Goal: Check status

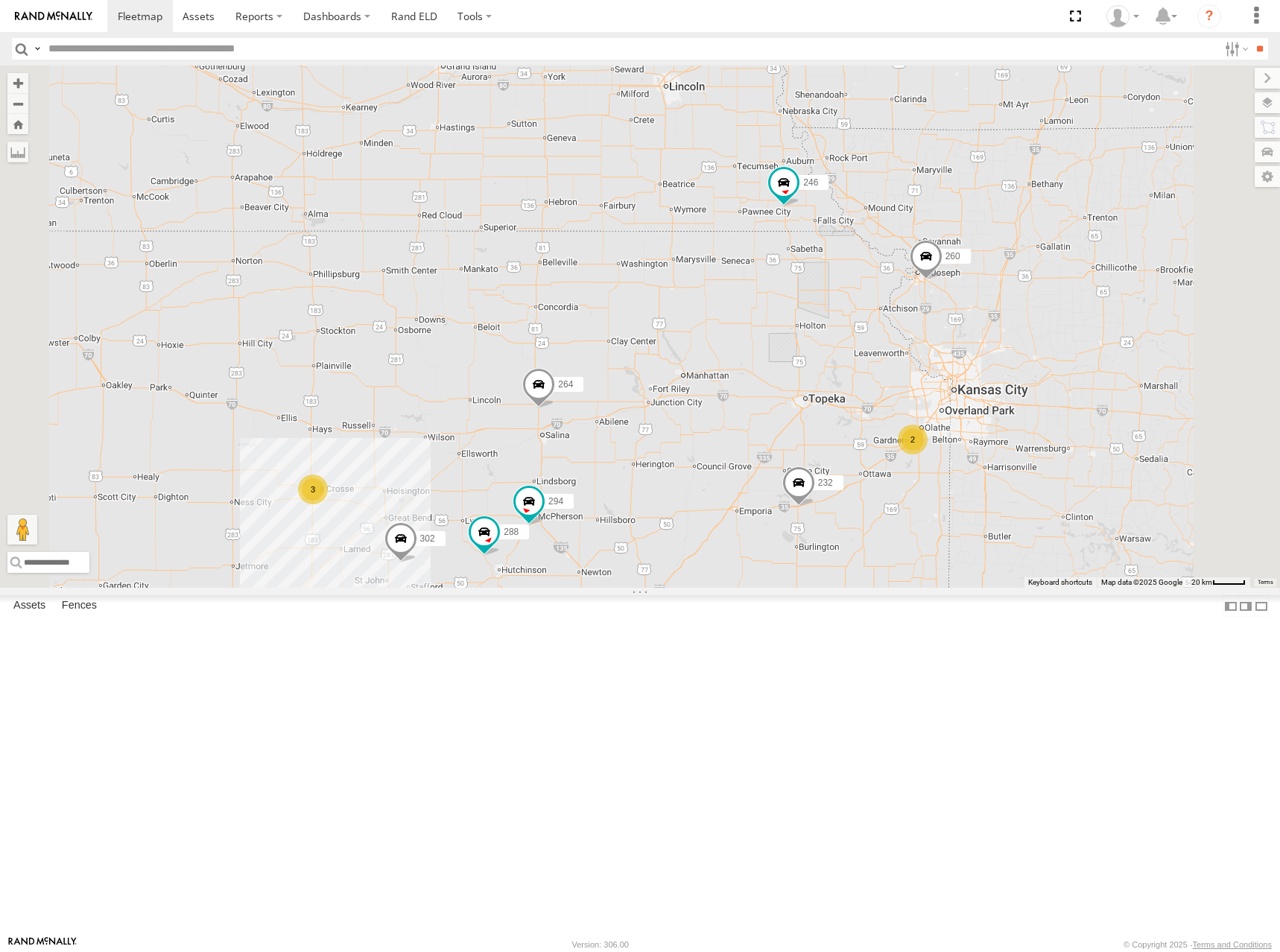
click at [787, 416] on div "300 2 246 3 270 288 3 232 264 302 2 294 260" at bounding box center [640, 327] width 1280 height 522
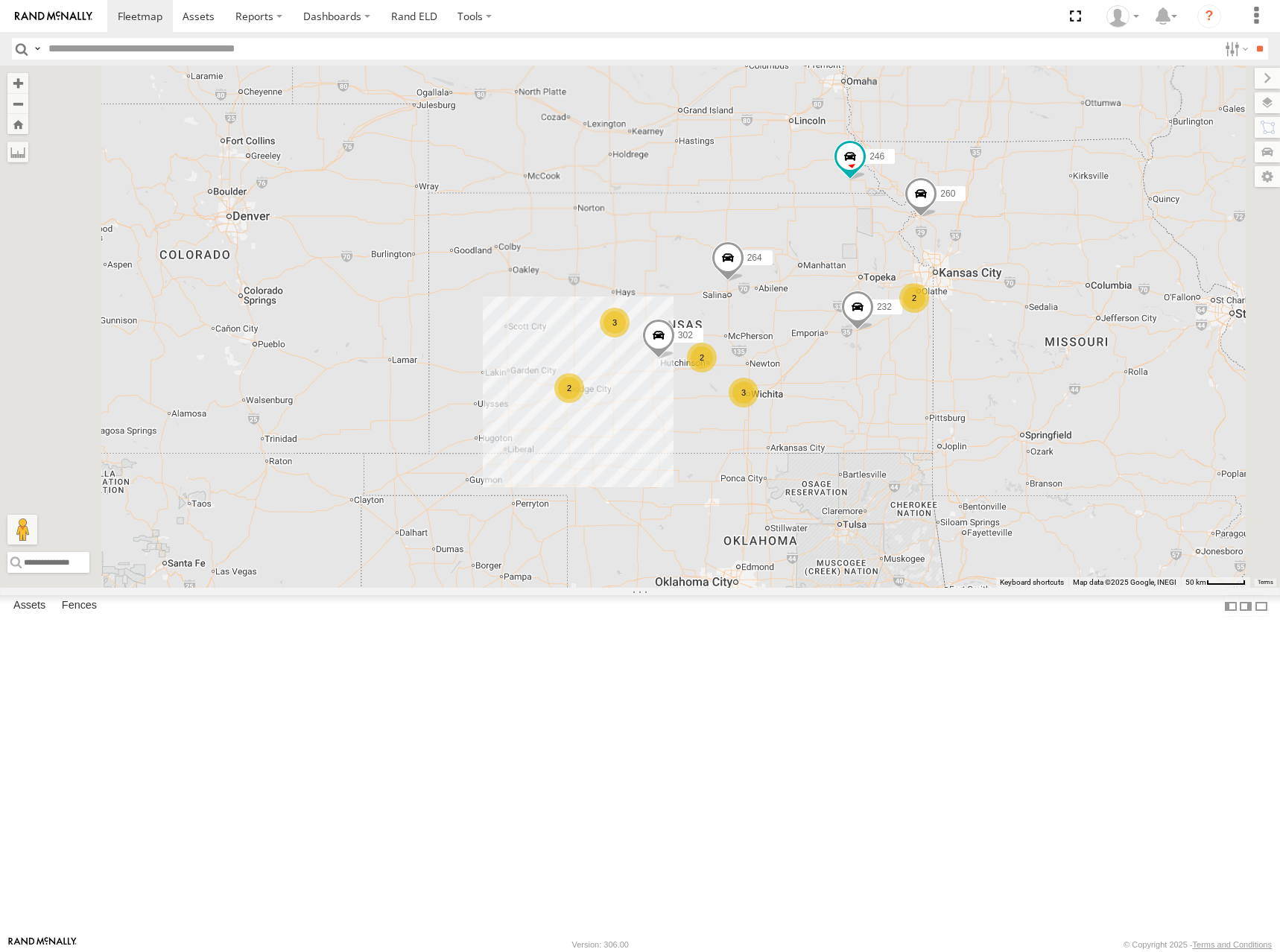
drag, startPoint x: 786, startPoint y: 411, endPoint x: 923, endPoint y: 399, distance: 137.5
click at [923, 399] on div "300 246 270 232 264 302 260 2 3 2 3 2" at bounding box center [640, 327] width 1280 height 522
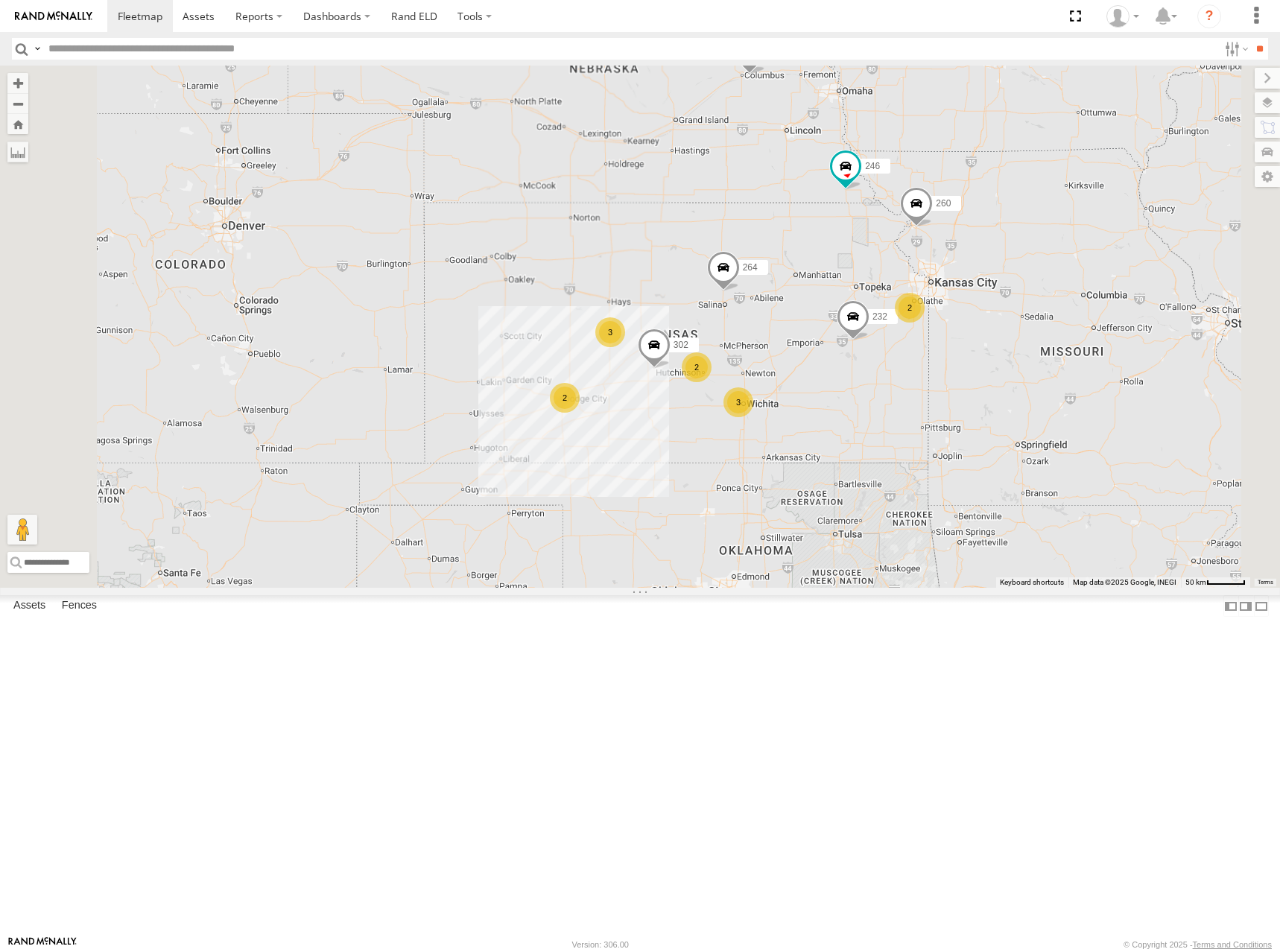
click at [910, 366] on div "300 246 270 232 264 302 260 2 3 2 3 2" at bounding box center [640, 327] width 1280 height 522
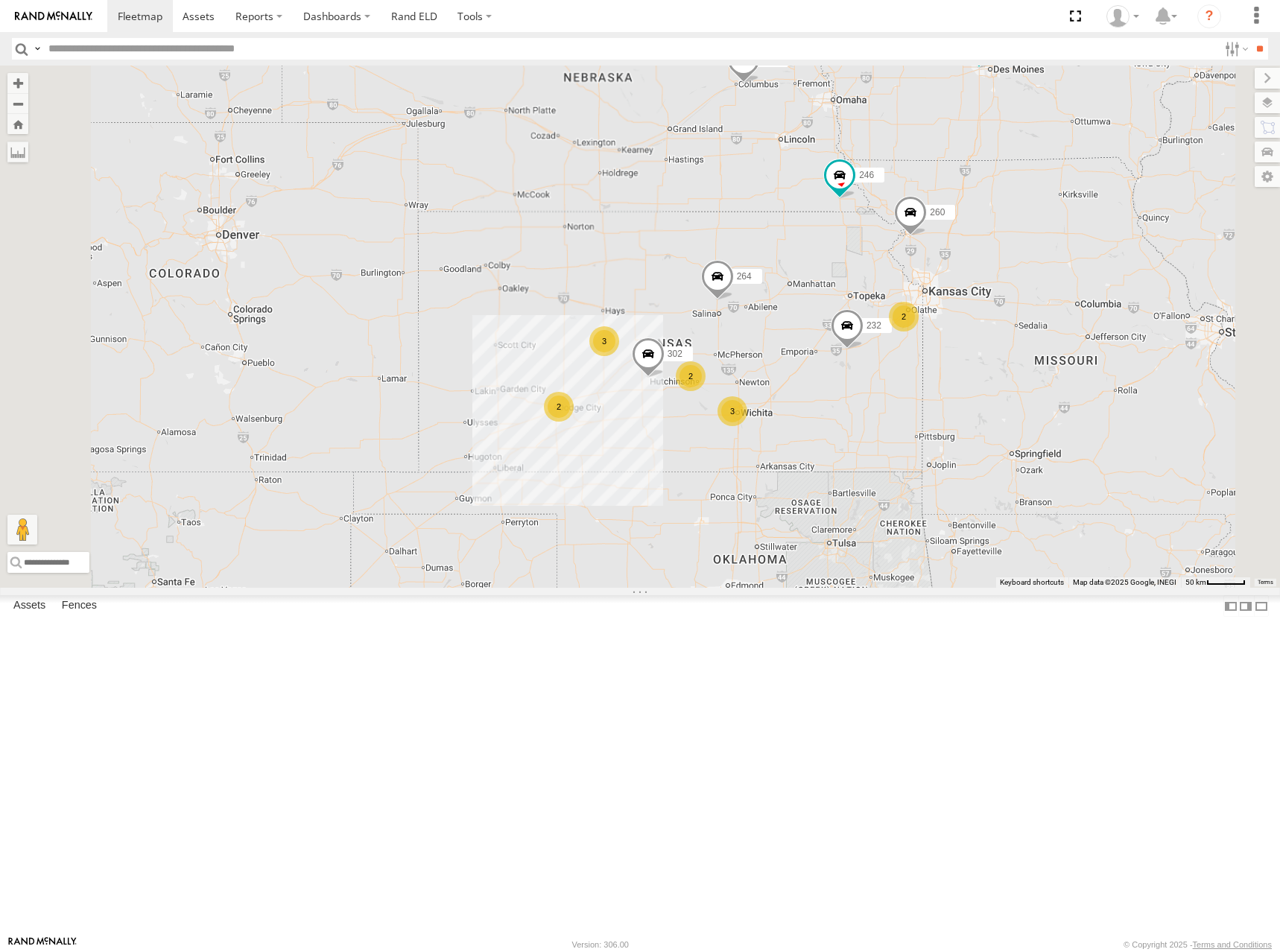
drag, startPoint x: 1036, startPoint y: 234, endPoint x: 1028, endPoint y: 243, distance: 12.0
click at [1028, 243] on div "300 246 270 232 264 302 260 2 3 2 3 2" at bounding box center [640, 327] width 1280 height 522
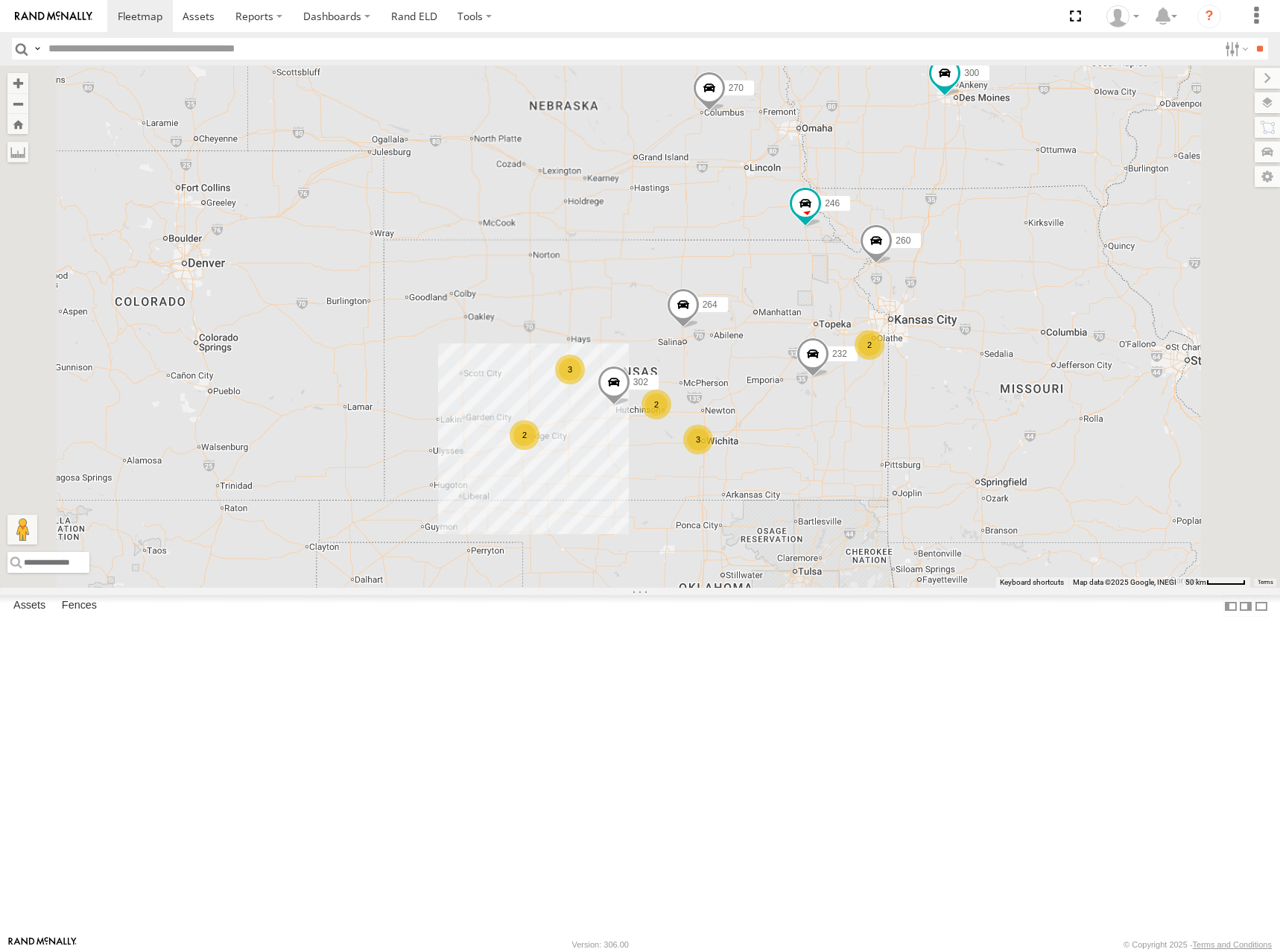
drag, startPoint x: 1084, startPoint y: 265, endPoint x: 1047, endPoint y: 295, distance: 47.6
click at [1047, 295] on div "300 246 270 232 264 302 260 2 3 2 3 2" at bounding box center [640, 327] width 1280 height 522
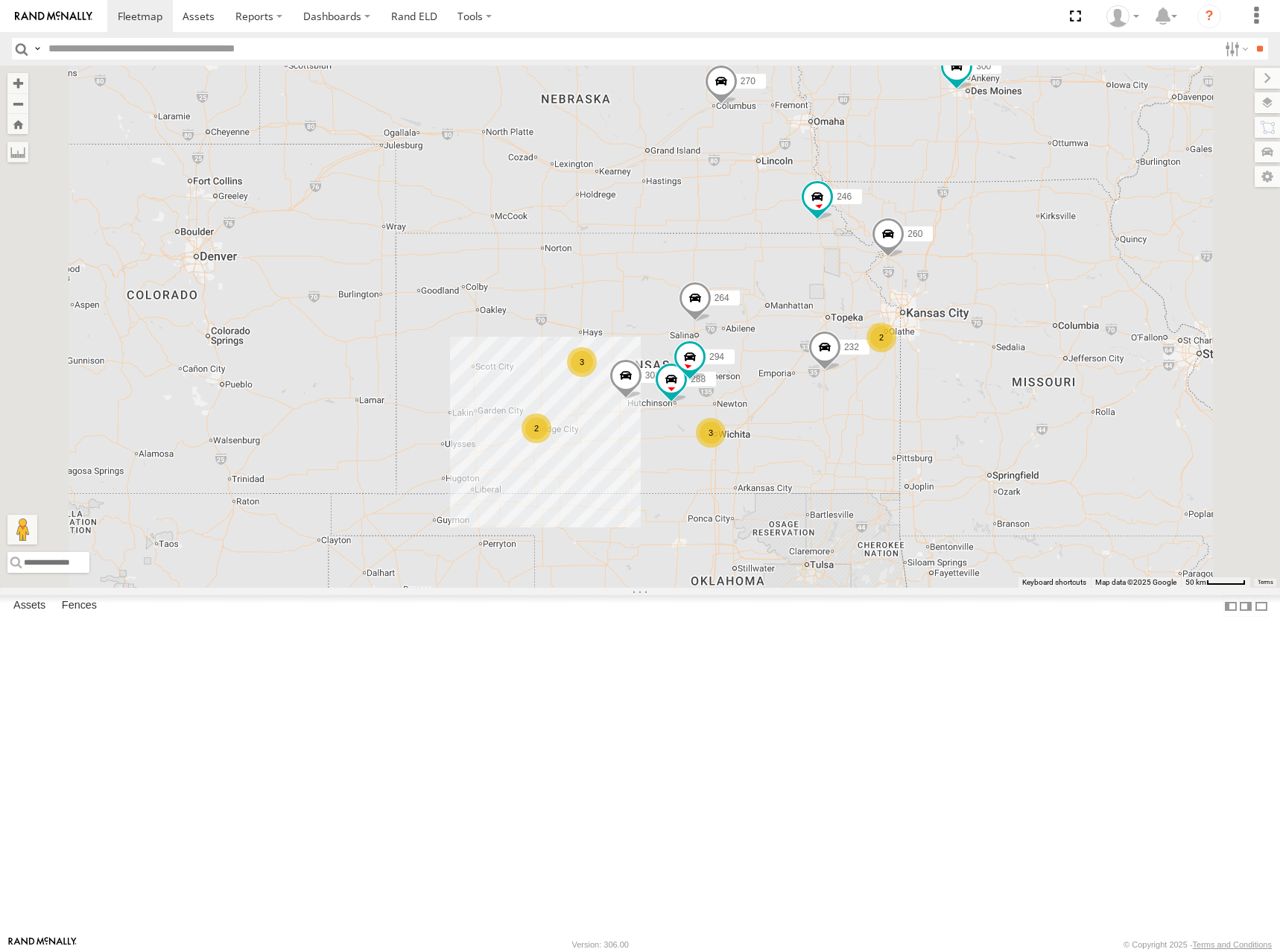
drag, startPoint x: 958, startPoint y: 254, endPoint x: 978, endPoint y: 246, distance: 21.5
click at [978, 246] on div "300 246 270 232 264 302 260 288 294 2 3 3 2" at bounding box center [640, 327] width 1280 height 522
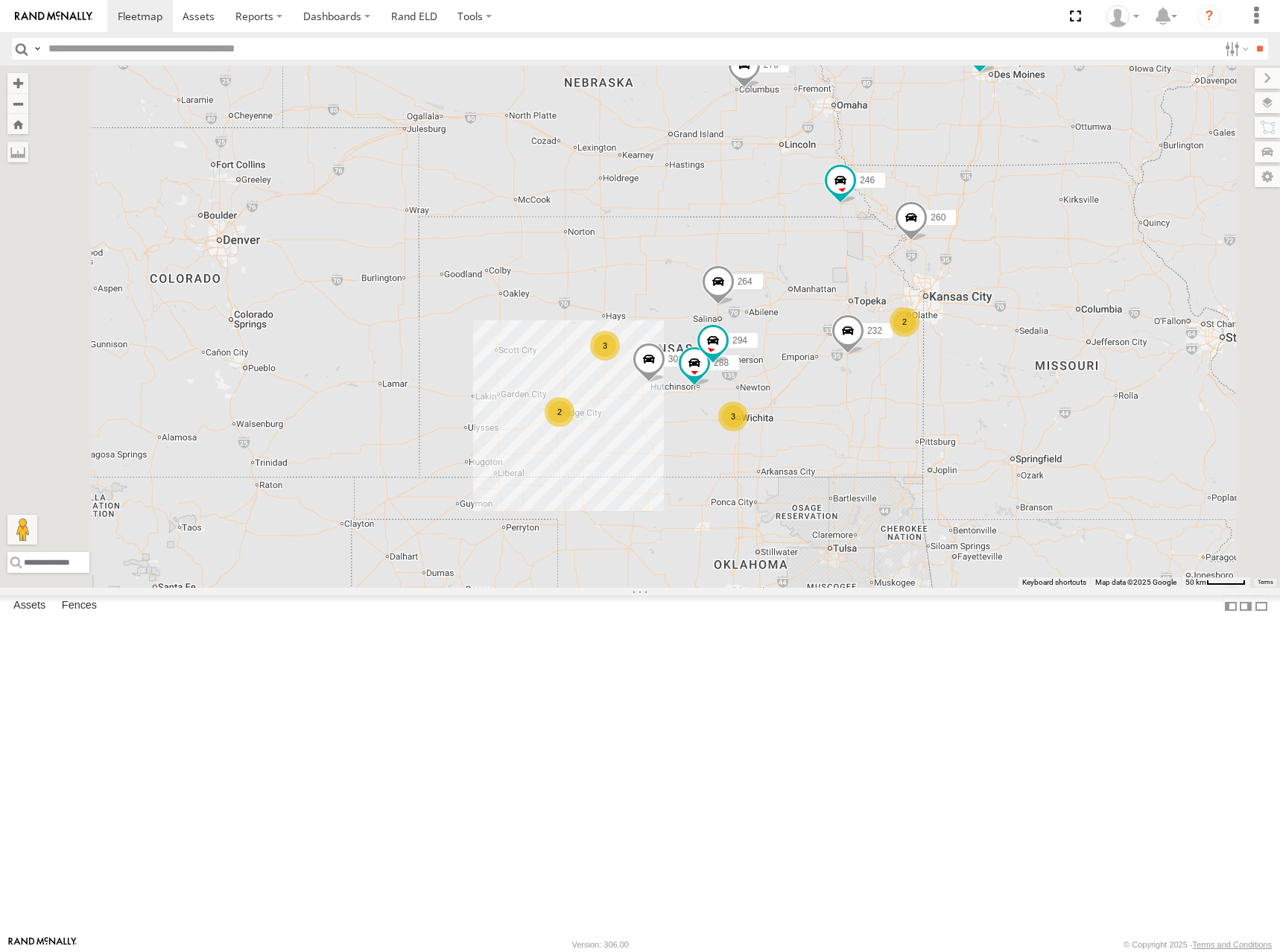
drag, startPoint x: 963, startPoint y: 307, endPoint x: 964, endPoint y: 288, distance: 19.0
click at [964, 288] on div "300 246 270 232 264 302 260 288 294 2 3 3 2" at bounding box center [640, 327] width 1280 height 522
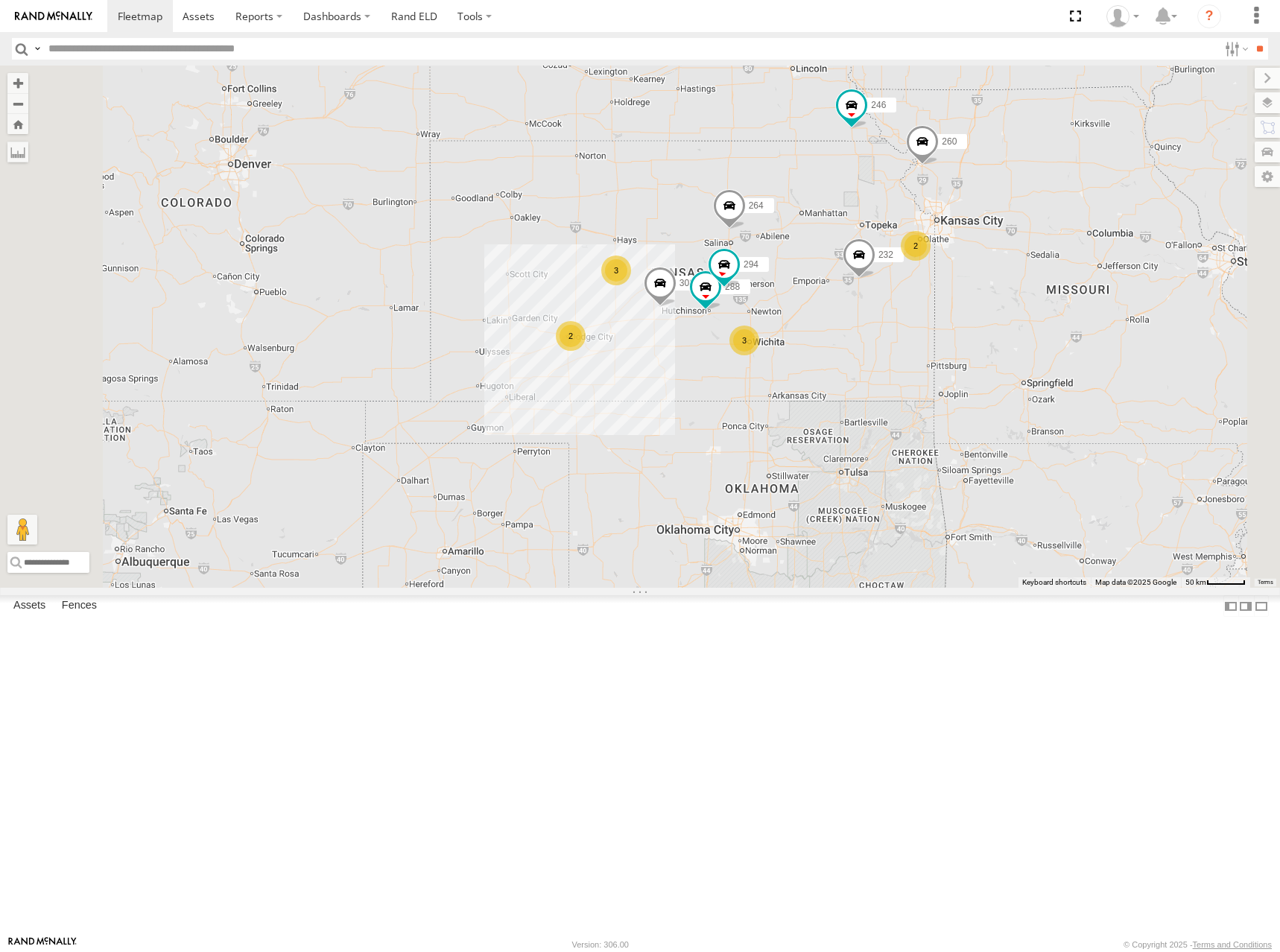
drag, startPoint x: 892, startPoint y: 315, endPoint x: 902, endPoint y: 251, distance: 64.8
click at [902, 251] on div "300 246 270 232 264 302 260 288 294 2 3 3 2" at bounding box center [640, 327] width 1280 height 522
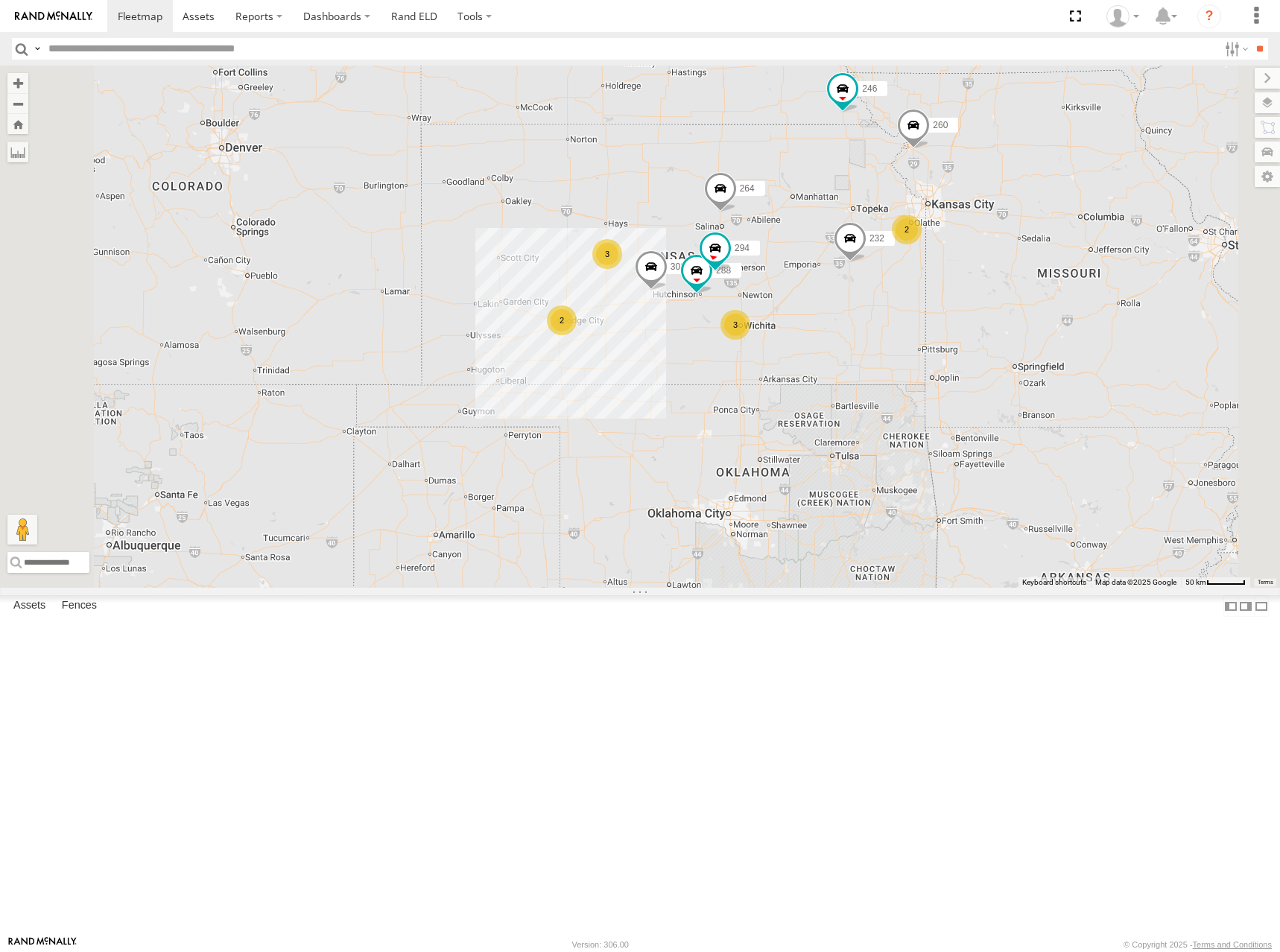
drag, startPoint x: 1077, startPoint y: 375, endPoint x: 1057, endPoint y: 307, distance: 70.9
click at [1057, 308] on div "300 246 270 232 264 302 260 288 294 2 3 3 2" at bounding box center [640, 327] width 1280 height 522
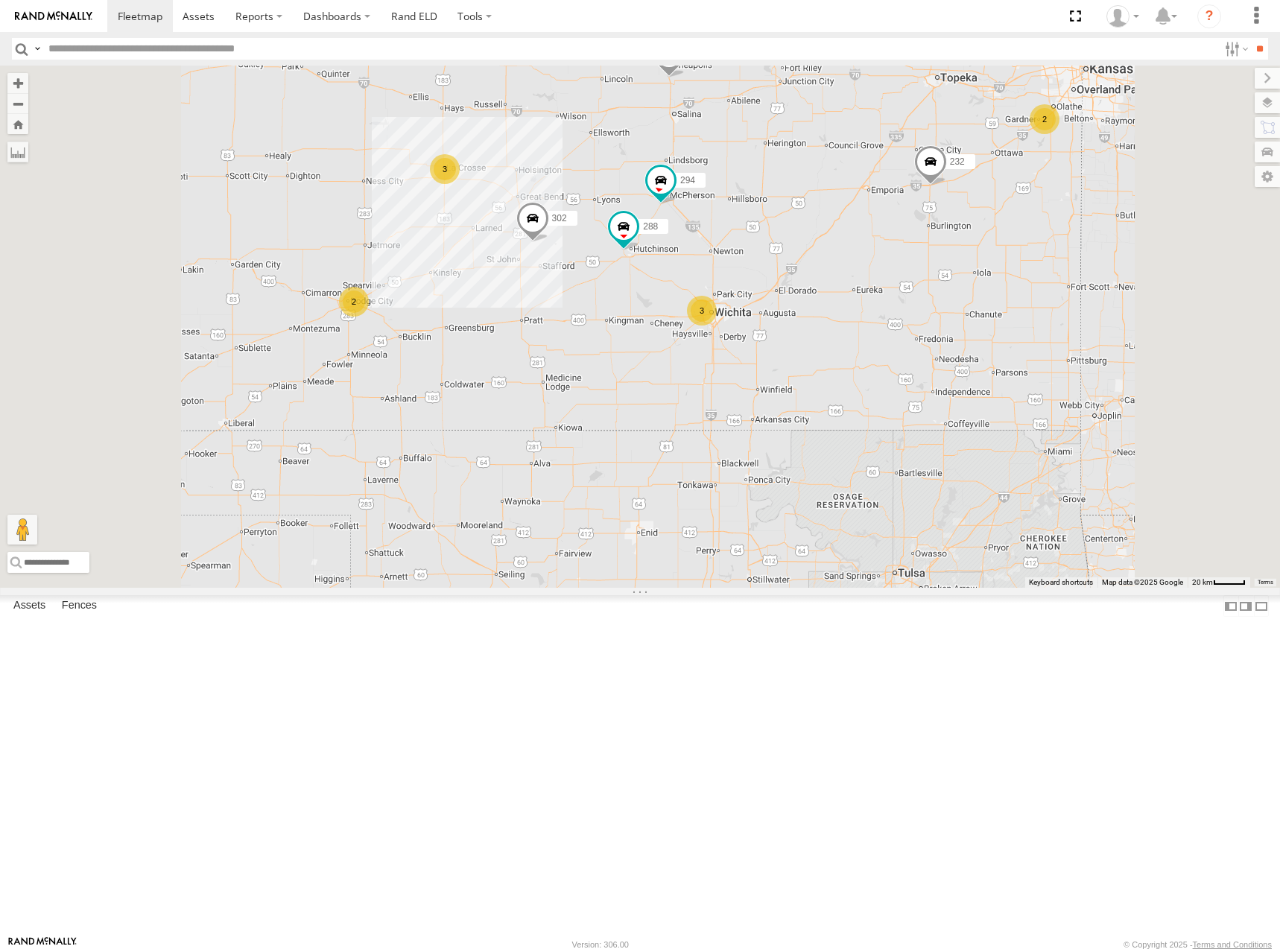
drag, startPoint x: 904, startPoint y: 380, endPoint x: 925, endPoint y: 359, distance: 29.7
click at [925, 359] on div "300 246 270 232 264 302 260 288 294 2 3 3 2" at bounding box center [640, 327] width 1280 height 522
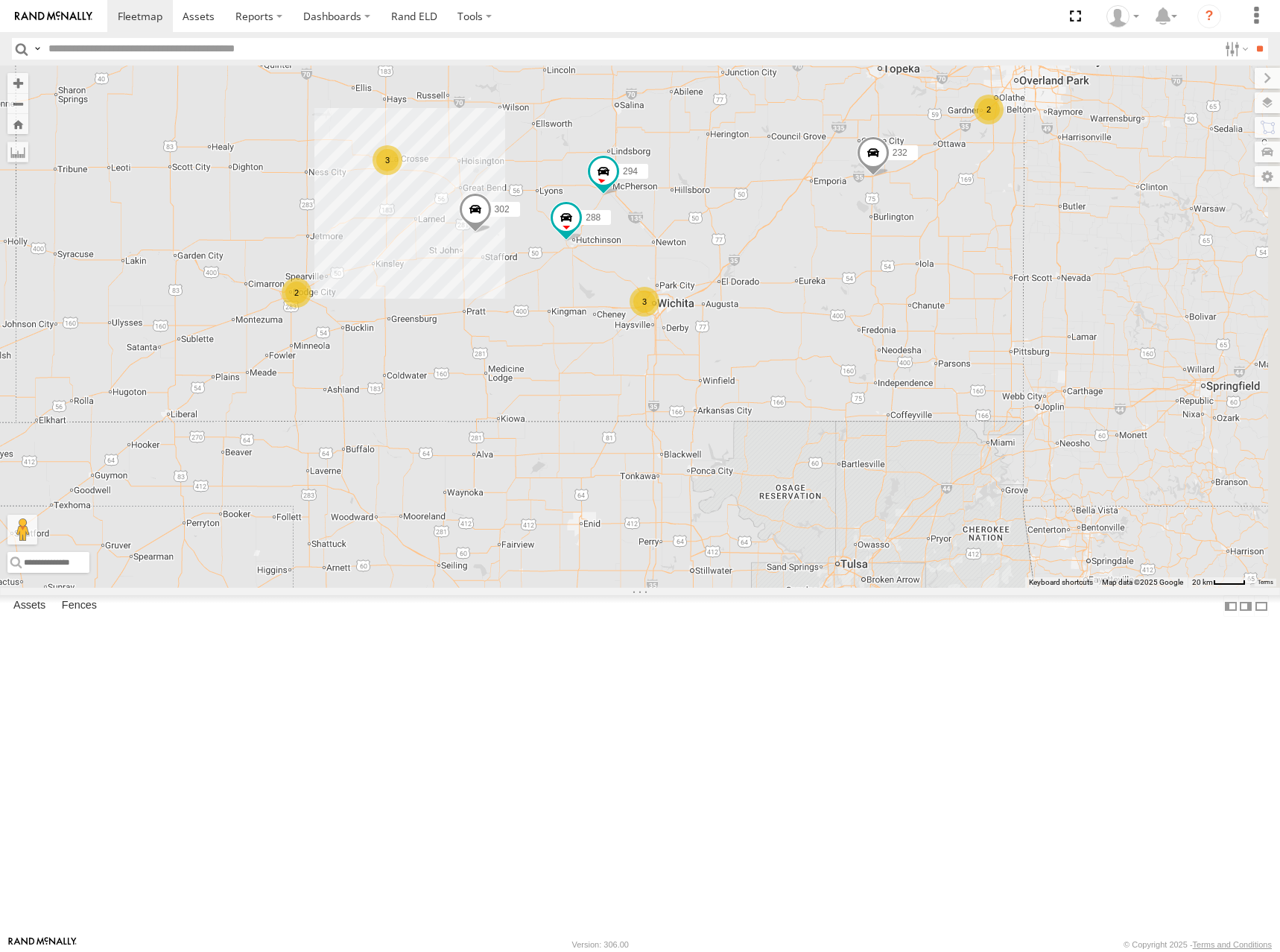
drag, startPoint x: 993, startPoint y: 390, endPoint x: 939, endPoint y: 387, distance: 54.1
click at [939, 387] on div "300 246 270 232 264 302 260 288 294 2 3 3 2" at bounding box center [640, 327] width 1280 height 522
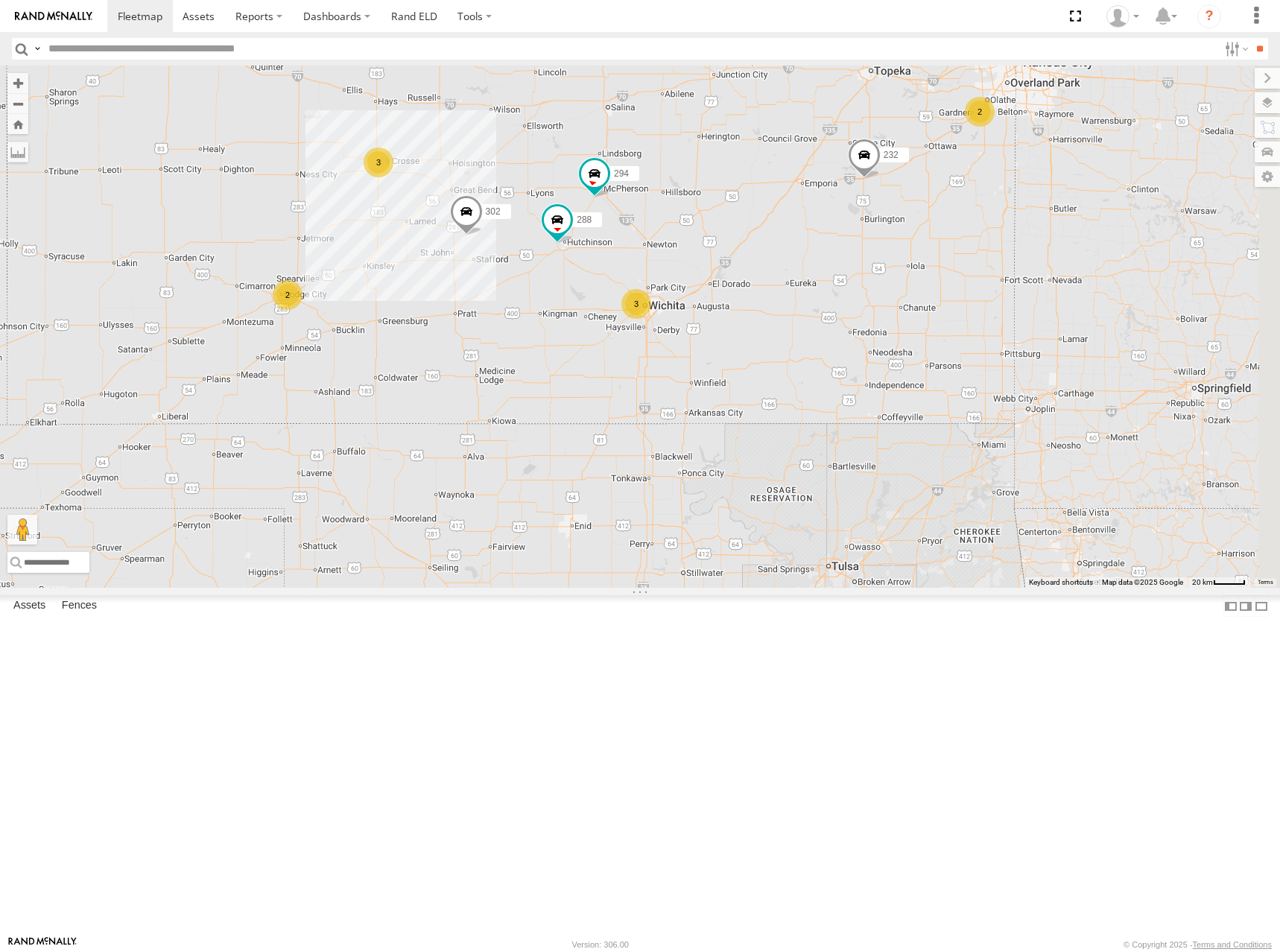
drag, startPoint x: 950, startPoint y: 297, endPoint x: 939, endPoint y: 300, distance: 11.4
click at [939, 300] on div "300 246 270 232 264 302 260 288 294 2 3 3 2" at bounding box center [640, 327] width 1280 height 522
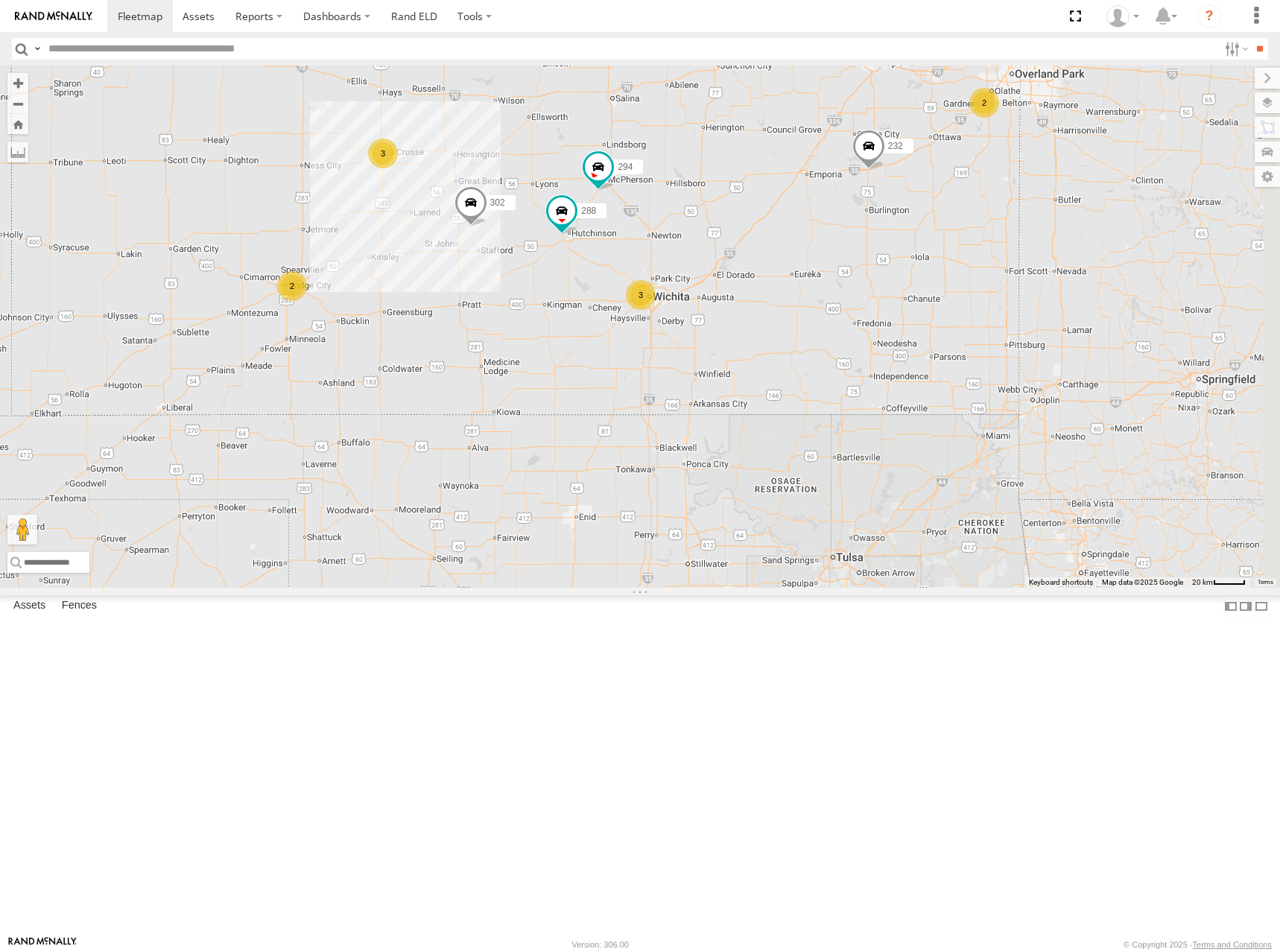
drag, startPoint x: 945, startPoint y: 277, endPoint x: 945, endPoint y: 266, distance: 11.0
click at [945, 266] on div "300 246 270 232 264 302 260 288 294 2 3 3 2" at bounding box center [640, 327] width 1280 height 522
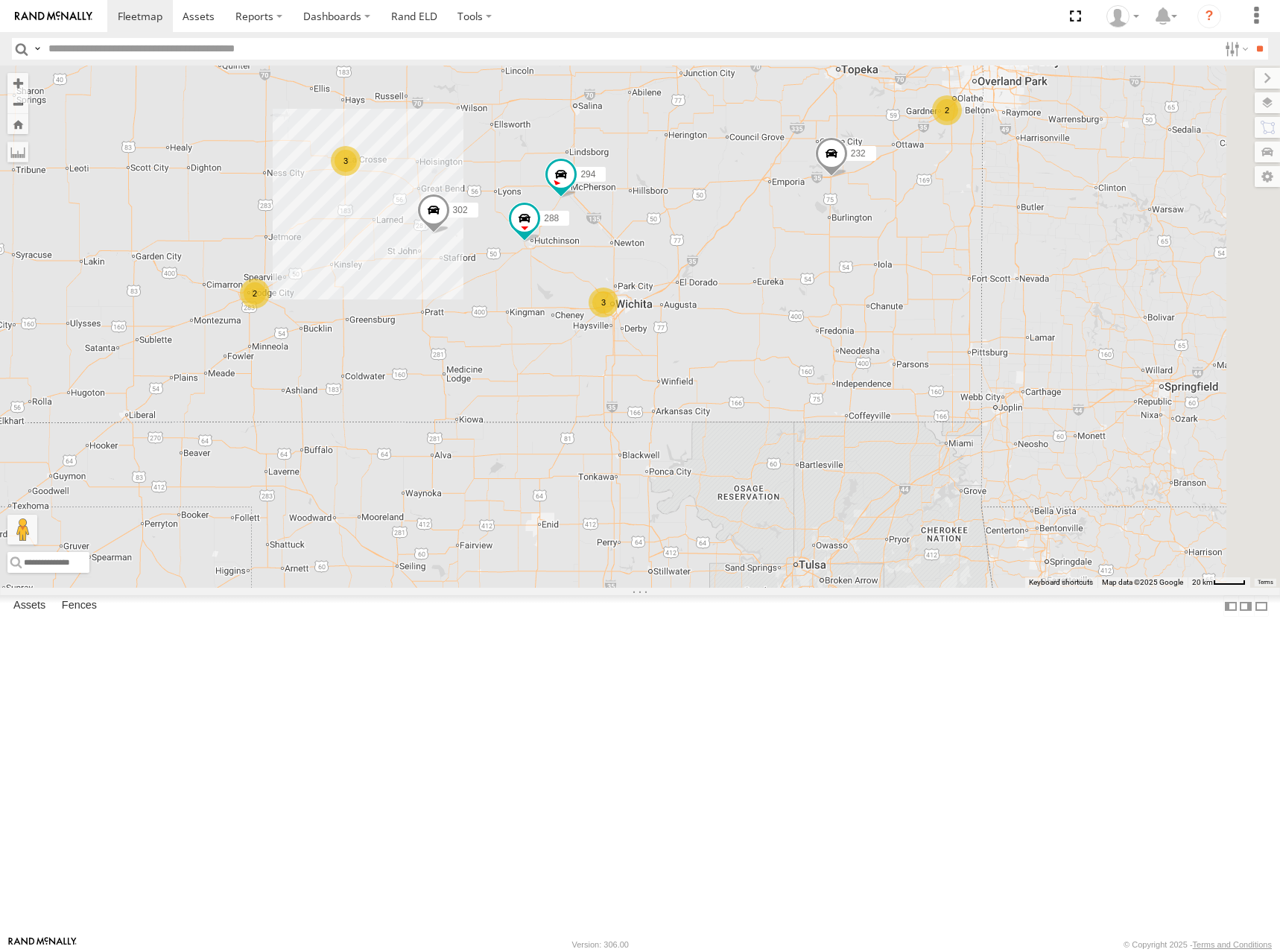
drag, startPoint x: 1003, startPoint y: 259, endPoint x: 964, endPoint y: 266, distance: 39.6
click at [964, 266] on div "300 246 270 232 264 302 260 288 294 2 3 3 2" at bounding box center [640, 327] width 1280 height 522
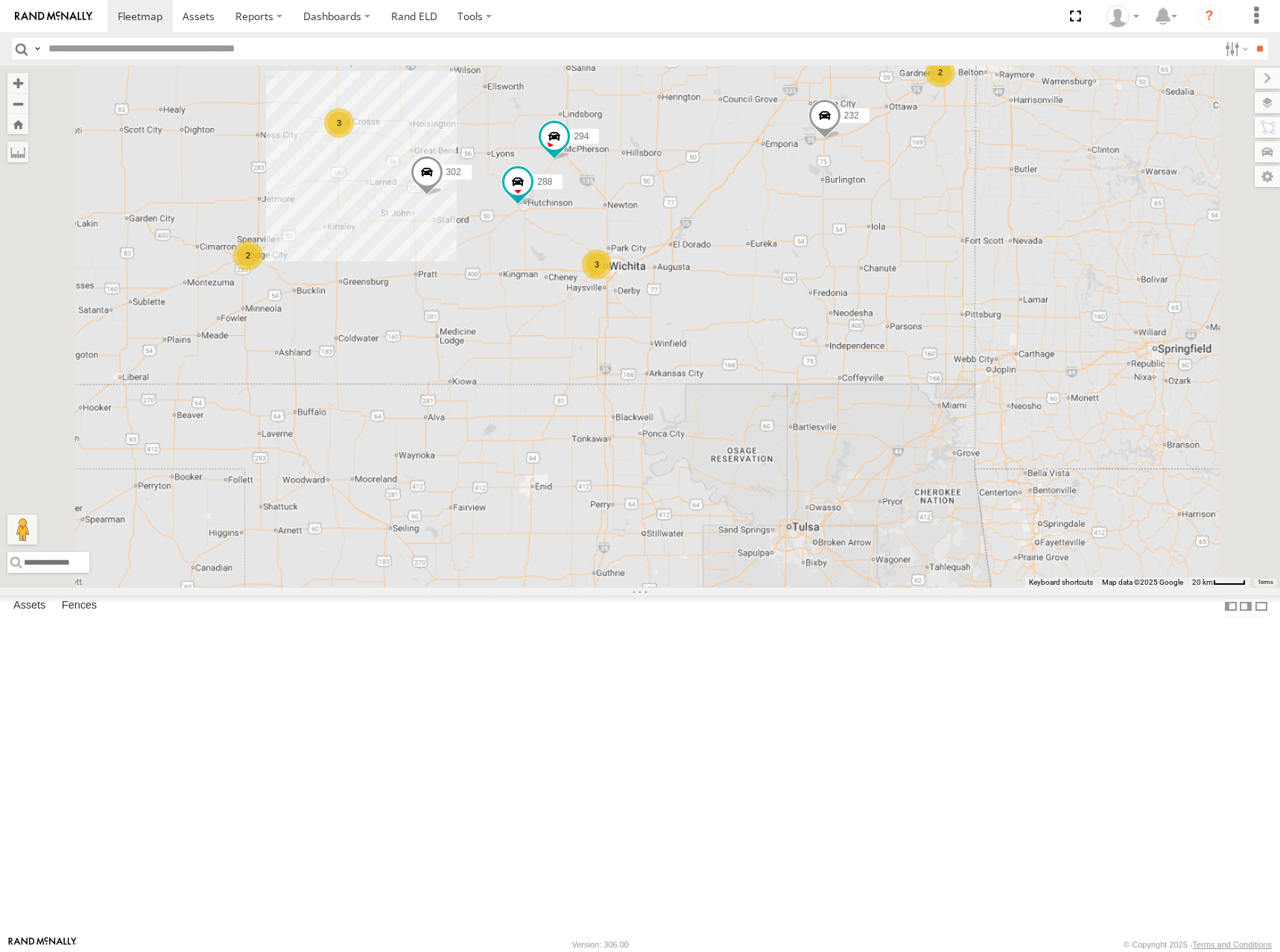
drag, startPoint x: 810, startPoint y: 288, endPoint x: 999, endPoint y: 242, distance: 194.5
click at [999, 242] on div "300 246 270 232 264 302 260 288 294 2 3 3 2" at bounding box center [640, 327] width 1280 height 522
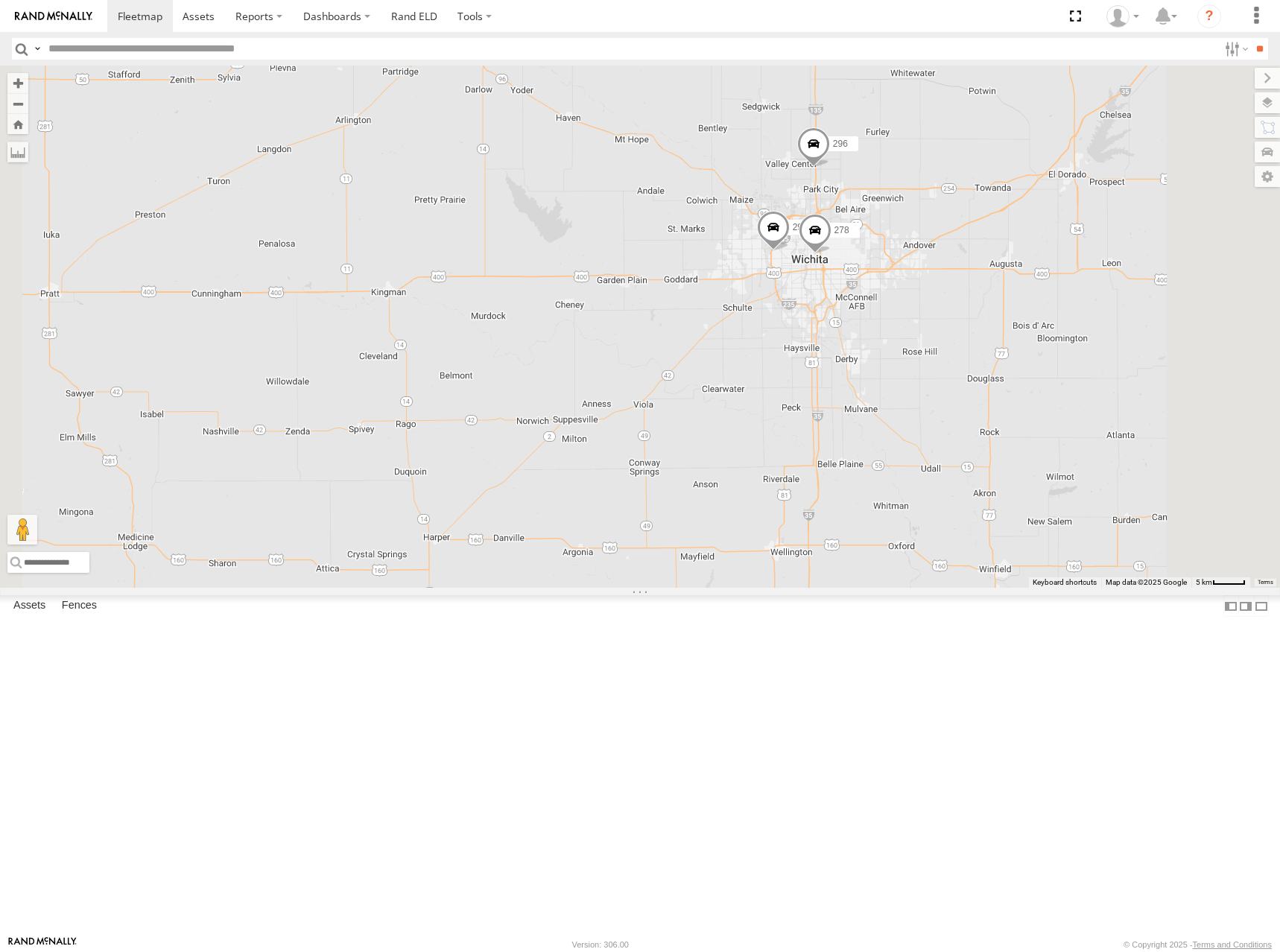
drag, startPoint x: 786, startPoint y: 259, endPoint x: 823, endPoint y: 276, distance: 40.7
click at [823, 276] on div "300 246 270 232 264 302 260 288 294 296 298 278" at bounding box center [640, 327] width 1280 height 522
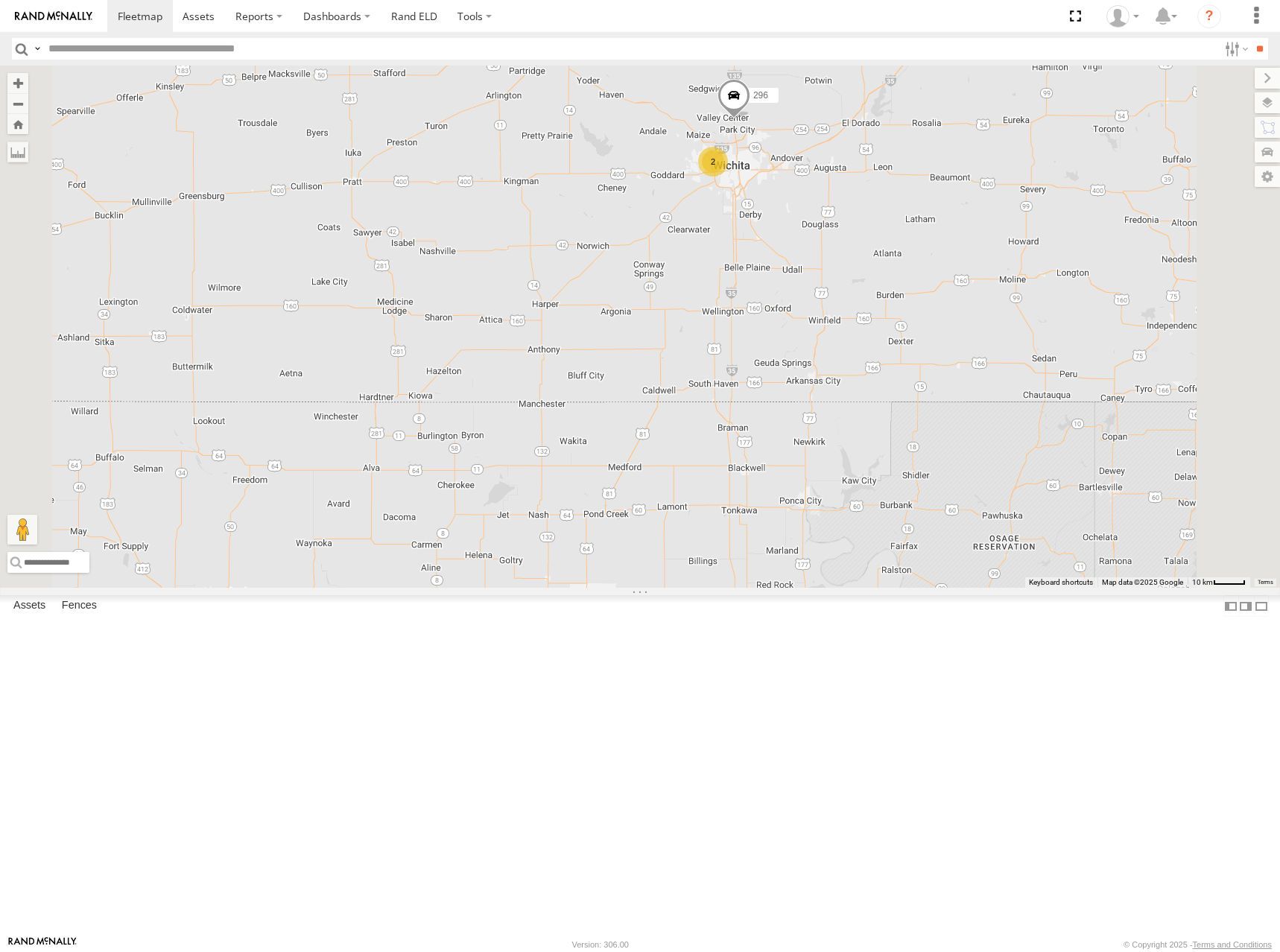
click at [867, 245] on div "300 246 270 232 264 302 260 288 294 296 2 3" at bounding box center [640, 327] width 1280 height 522
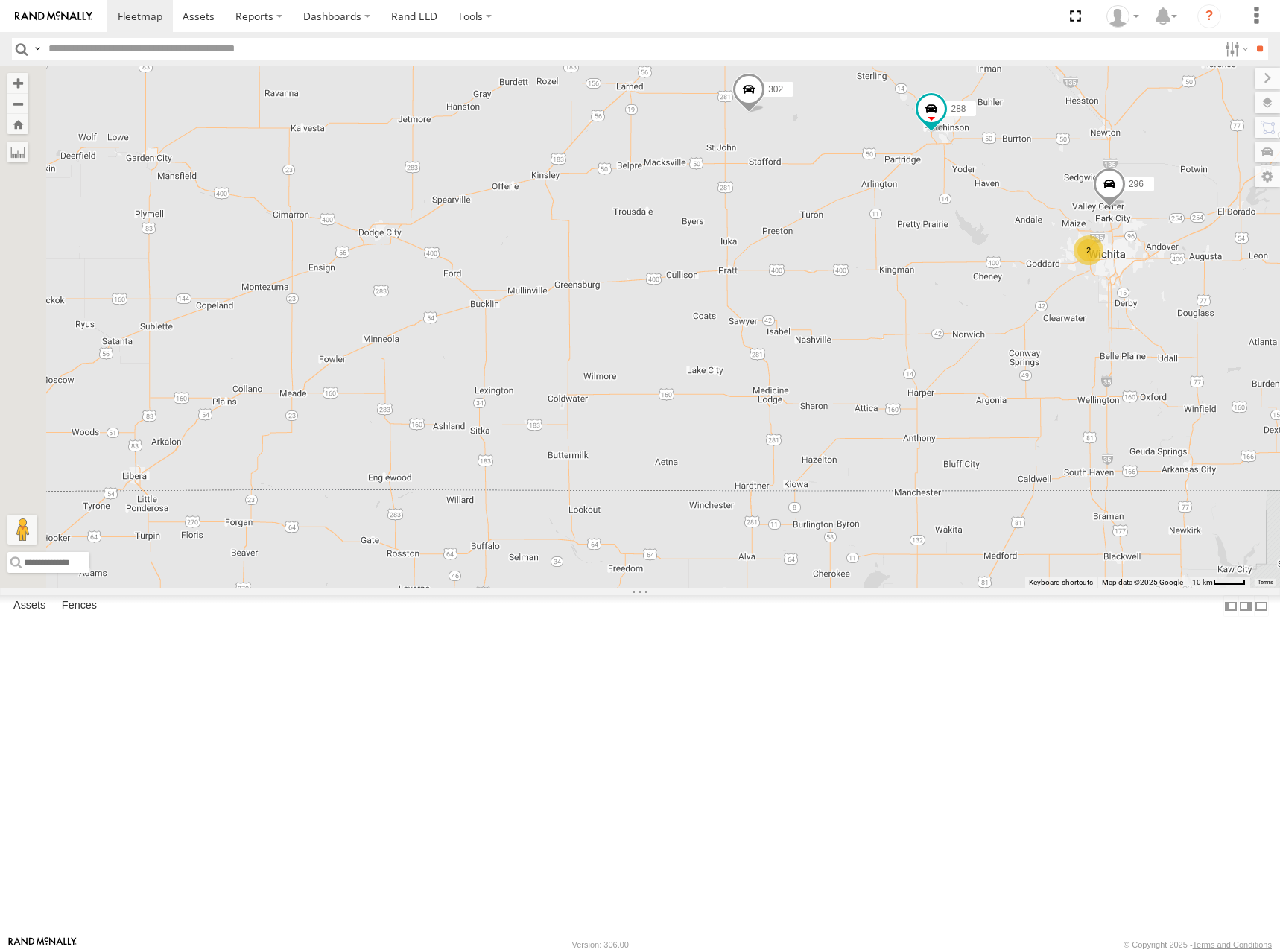
drag, startPoint x: 813, startPoint y: 302, endPoint x: 1160, endPoint y: 396, distance: 359.5
click at [1160, 396] on div "300 246 270 232 264 302 260 288 294 296 2 3" at bounding box center [640, 327] width 1280 height 522
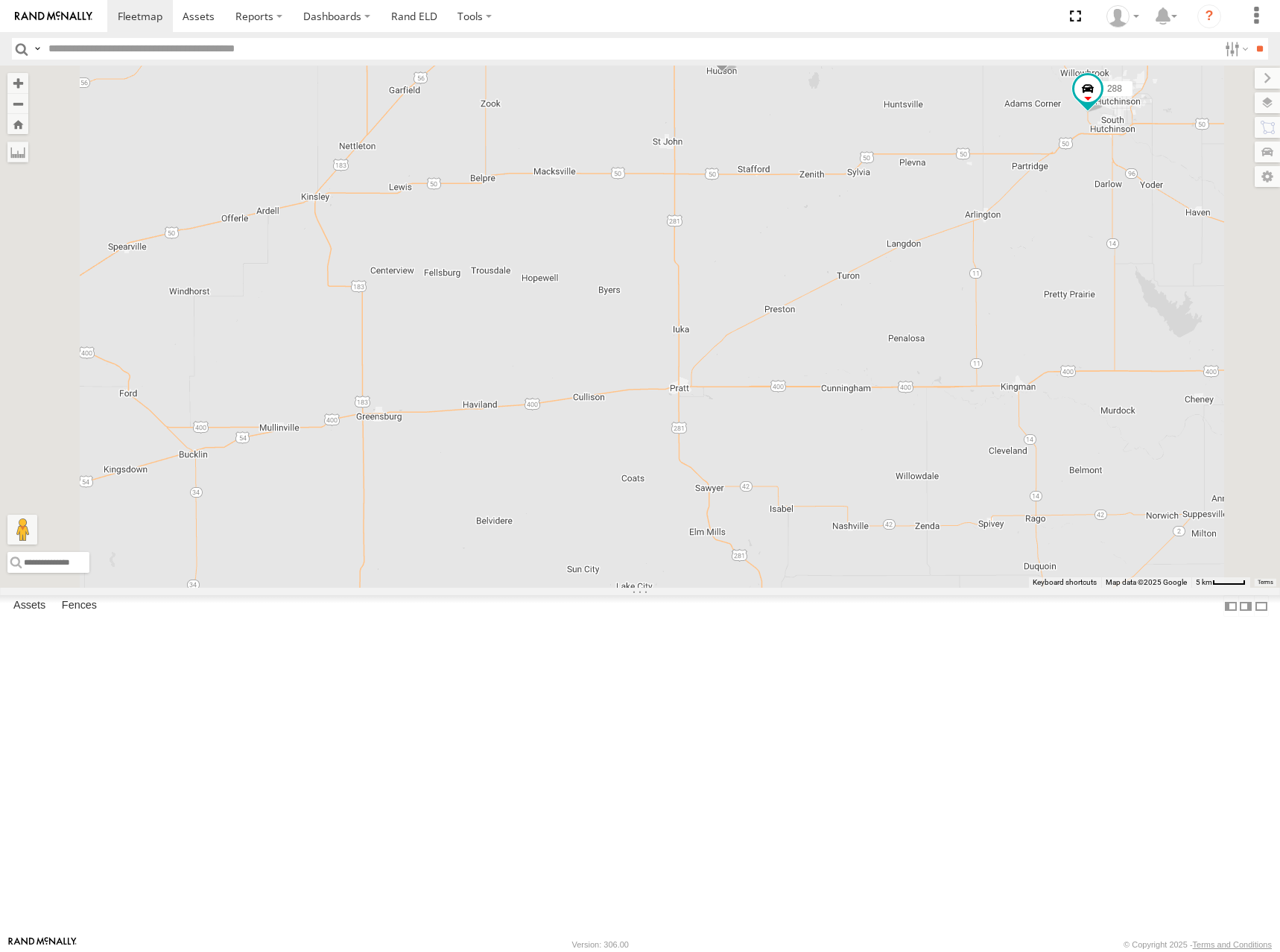
drag, startPoint x: 785, startPoint y: 324, endPoint x: 1025, endPoint y: 312, distance: 240.3
click at [1023, 312] on div "300 246 270 232 264 302 260 288 294 296" at bounding box center [640, 327] width 1280 height 522
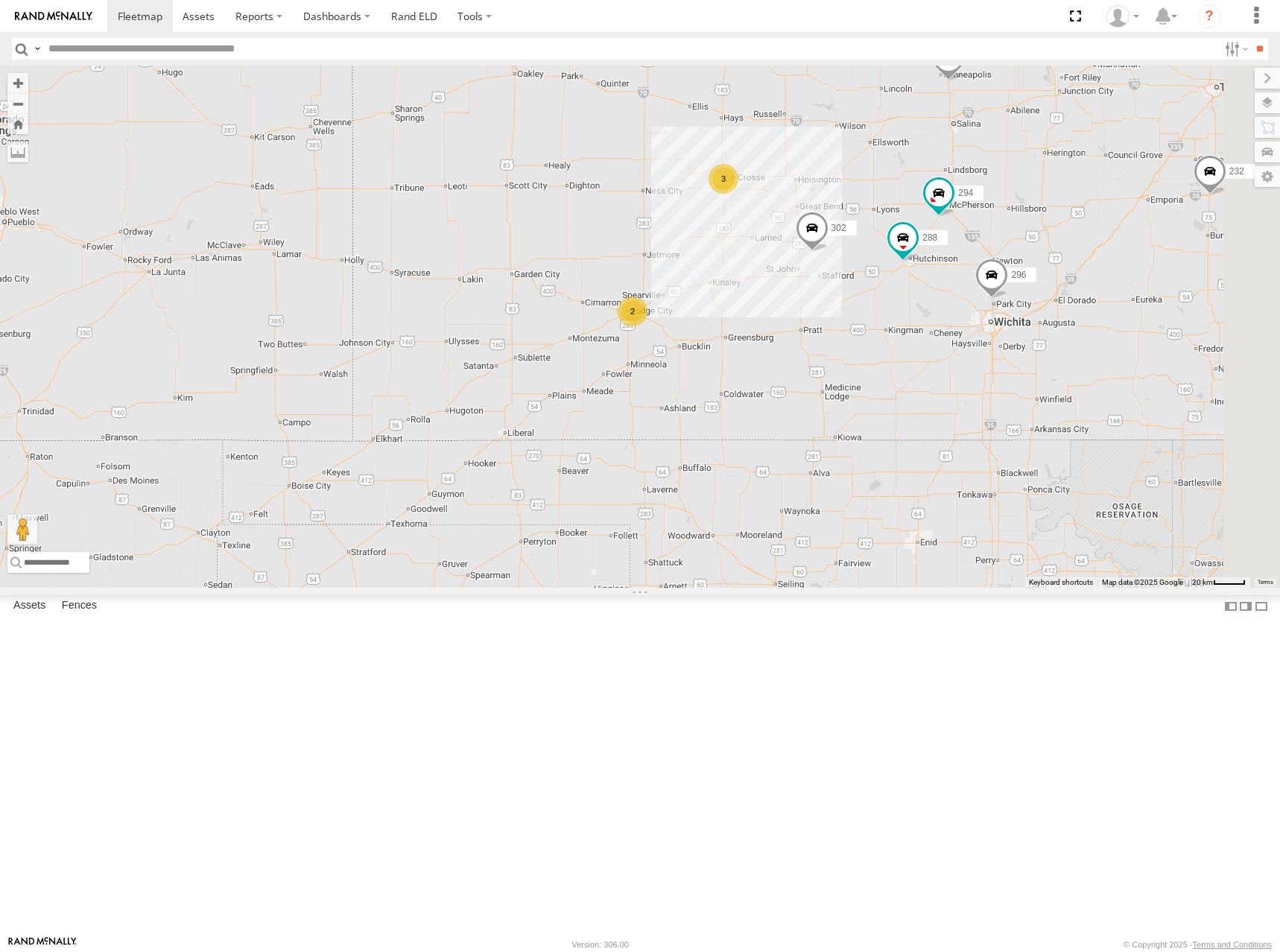
drag, startPoint x: 915, startPoint y: 345, endPoint x: 882, endPoint y: 360, distance: 36.2
click at [882, 360] on div "300 246 270 232 264 302 260 288 294 296 2 3" at bounding box center [640, 327] width 1280 height 522
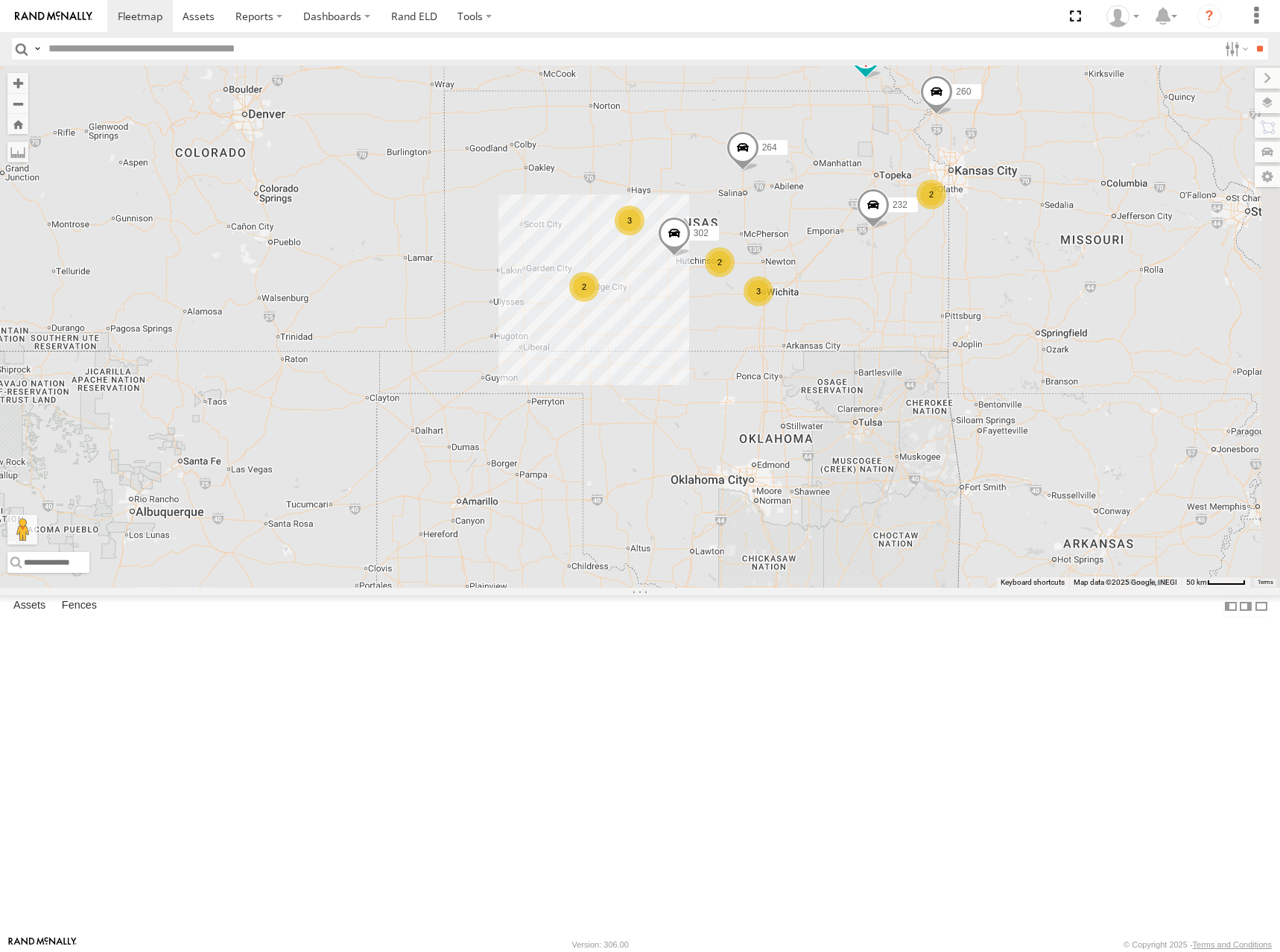
drag, startPoint x: 885, startPoint y: 294, endPoint x: 857, endPoint y: 339, distance: 53.0
click at [857, 339] on div "300 246 270 232 264 302 260 2 3 2 3 2" at bounding box center [640, 327] width 1280 height 522
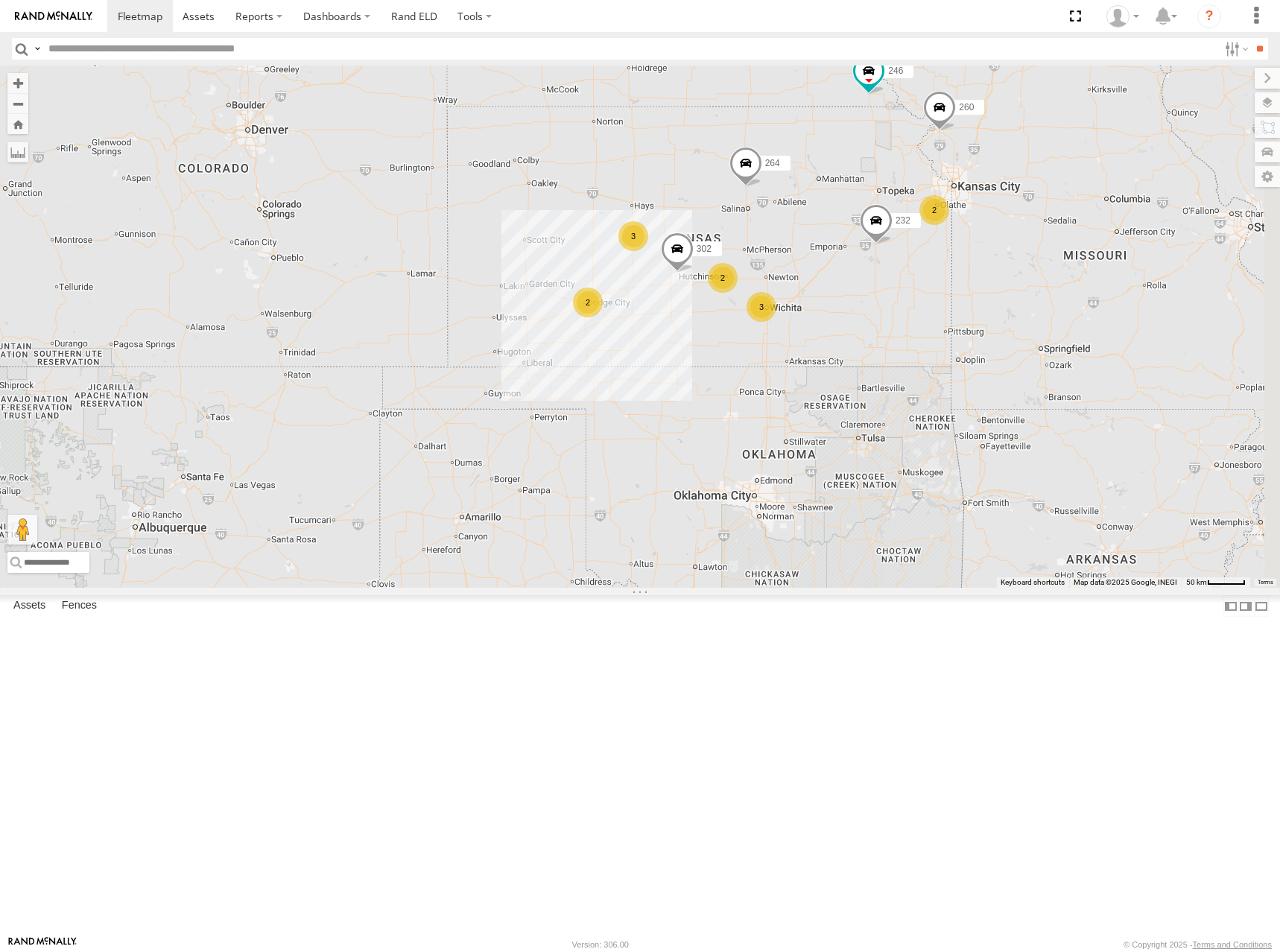
drag, startPoint x: 879, startPoint y: 300, endPoint x: 864, endPoint y: 329, distance: 32.6
click at [864, 329] on div "300 246 270 232 264 302 260 2 3 2 3 2" at bounding box center [640, 327] width 1280 height 522
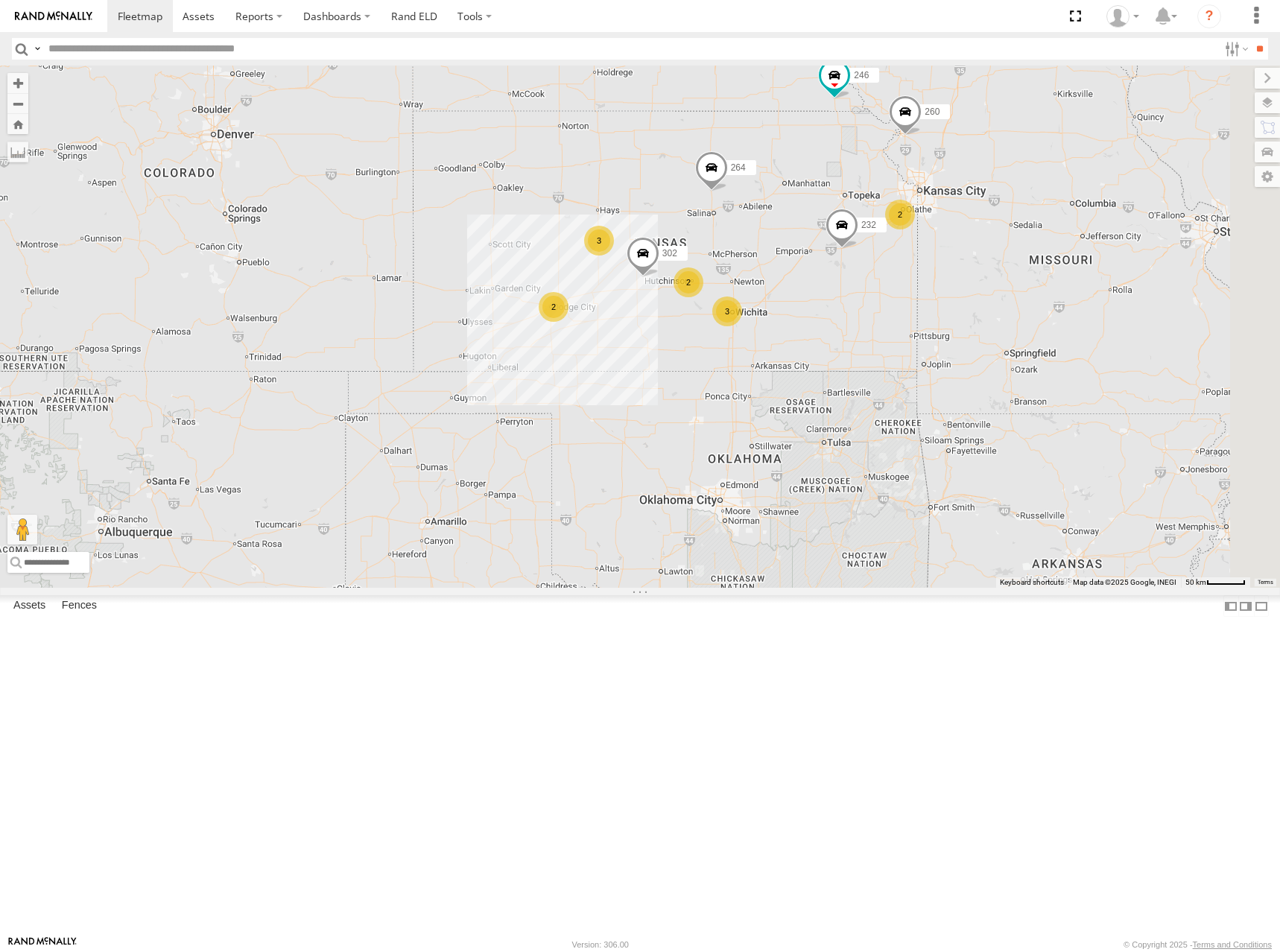
drag, startPoint x: 887, startPoint y: 340, endPoint x: 867, endPoint y: 312, distance: 34.4
click at [867, 312] on div "300 246 270 232 264 302 260 2 3 2 3 2" at bounding box center [640, 327] width 1280 height 522
drag, startPoint x: 972, startPoint y: 333, endPoint x: 964, endPoint y: 329, distance: 8.9
click at [957, 324] on div "300 246 270 232 264 302 260 2 3 2 3 2" at bounding box center [640, 327] width 1280 height 522
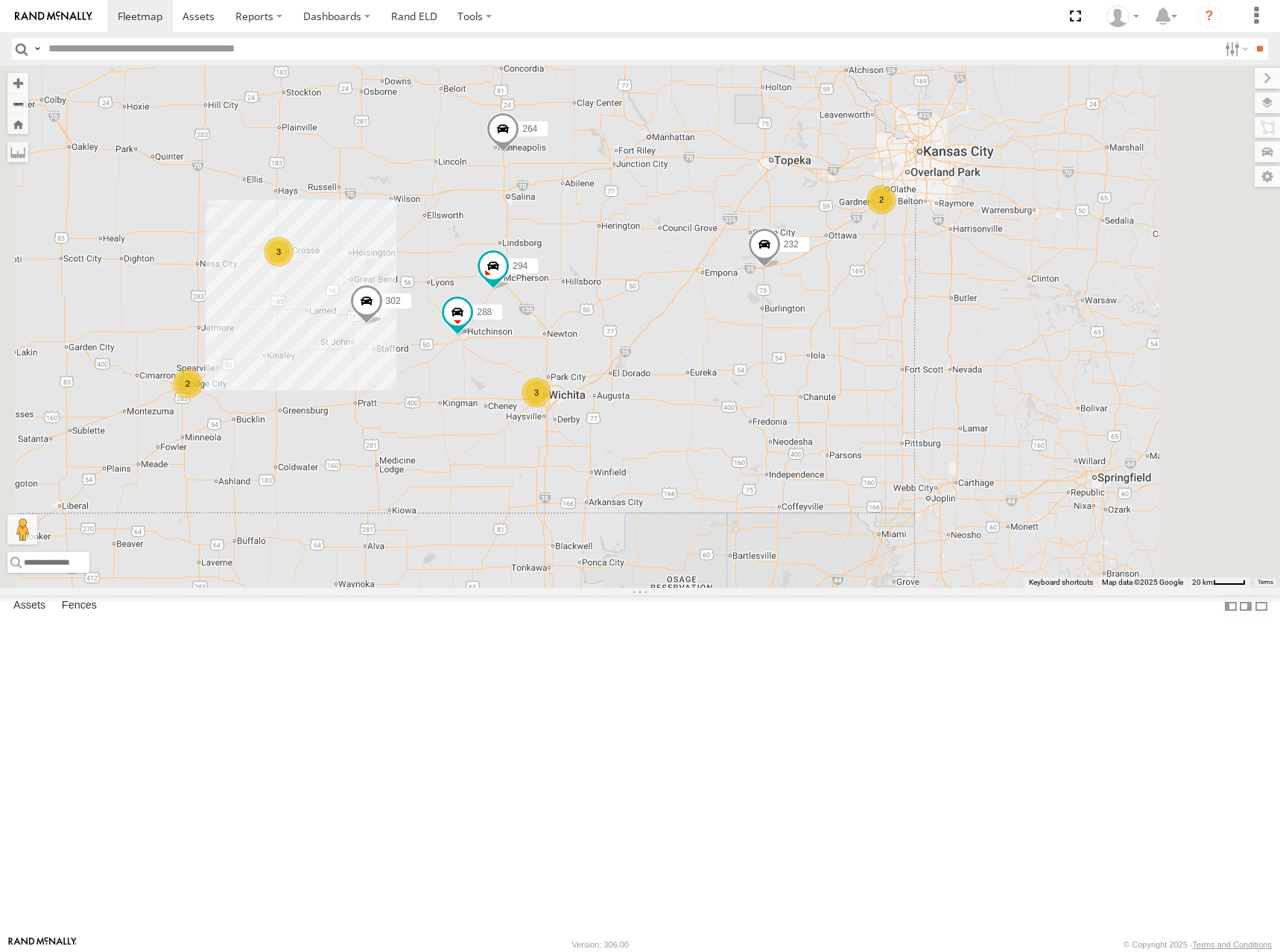
drag, startPoint x: 1006, startPoint y: 255, endPoint x: 1012, endPoint y: 290, distance: 35.5
click at [1012, 290] on div "300 246 270 232 264 302 260 2 3 288 3 2 294" at bounding box center [640, 327] width 1280 height 522
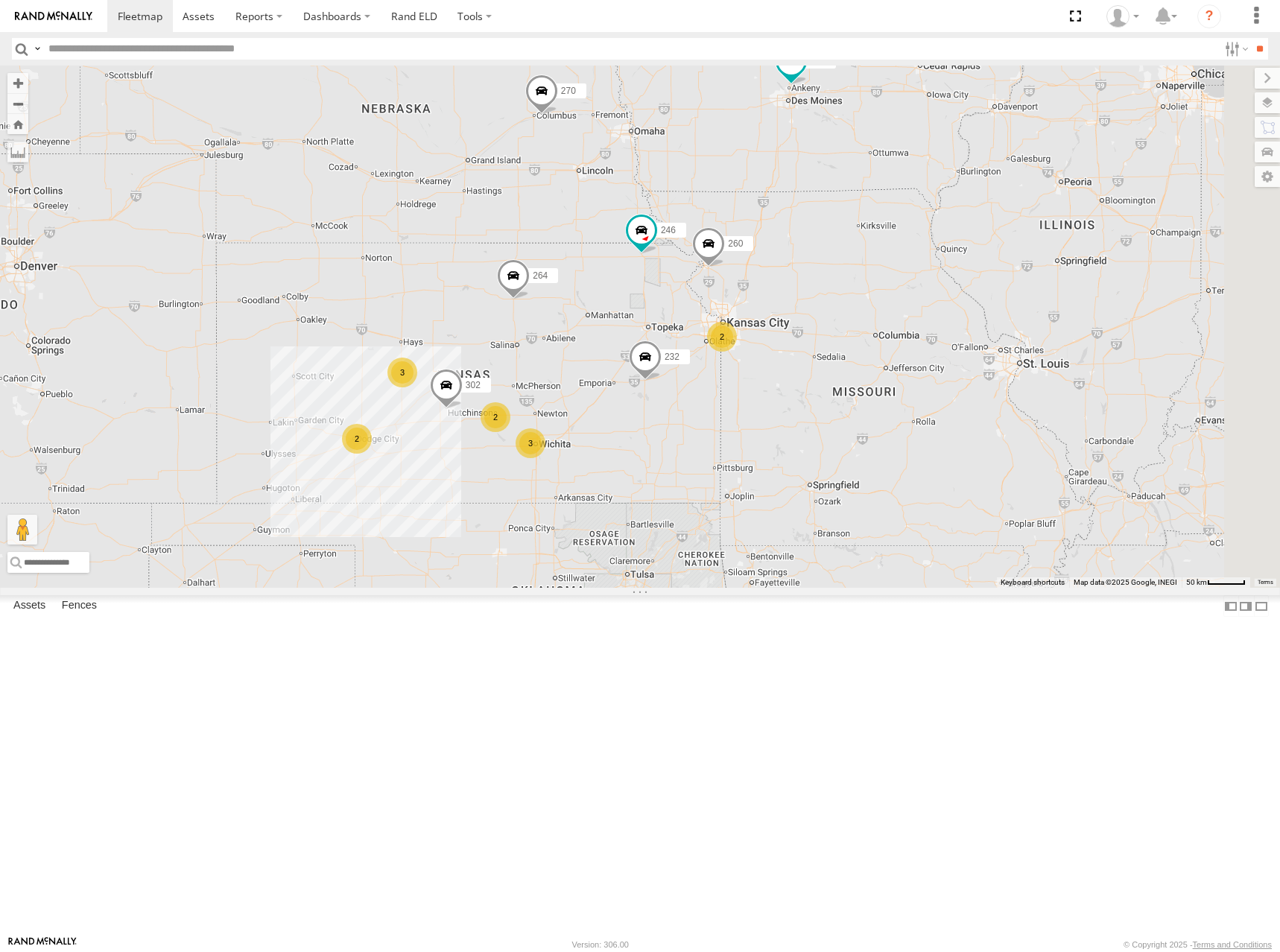
drag, startPoint x: 920, startPoint y: 173, endPoint x: 765, endPoint y: 341, distance: 228.6
click at [765, 341] on div "300 246 270 232 264 302 260 2 3 2 3 2" at bounding box center [640, 327] width 1280 height 522
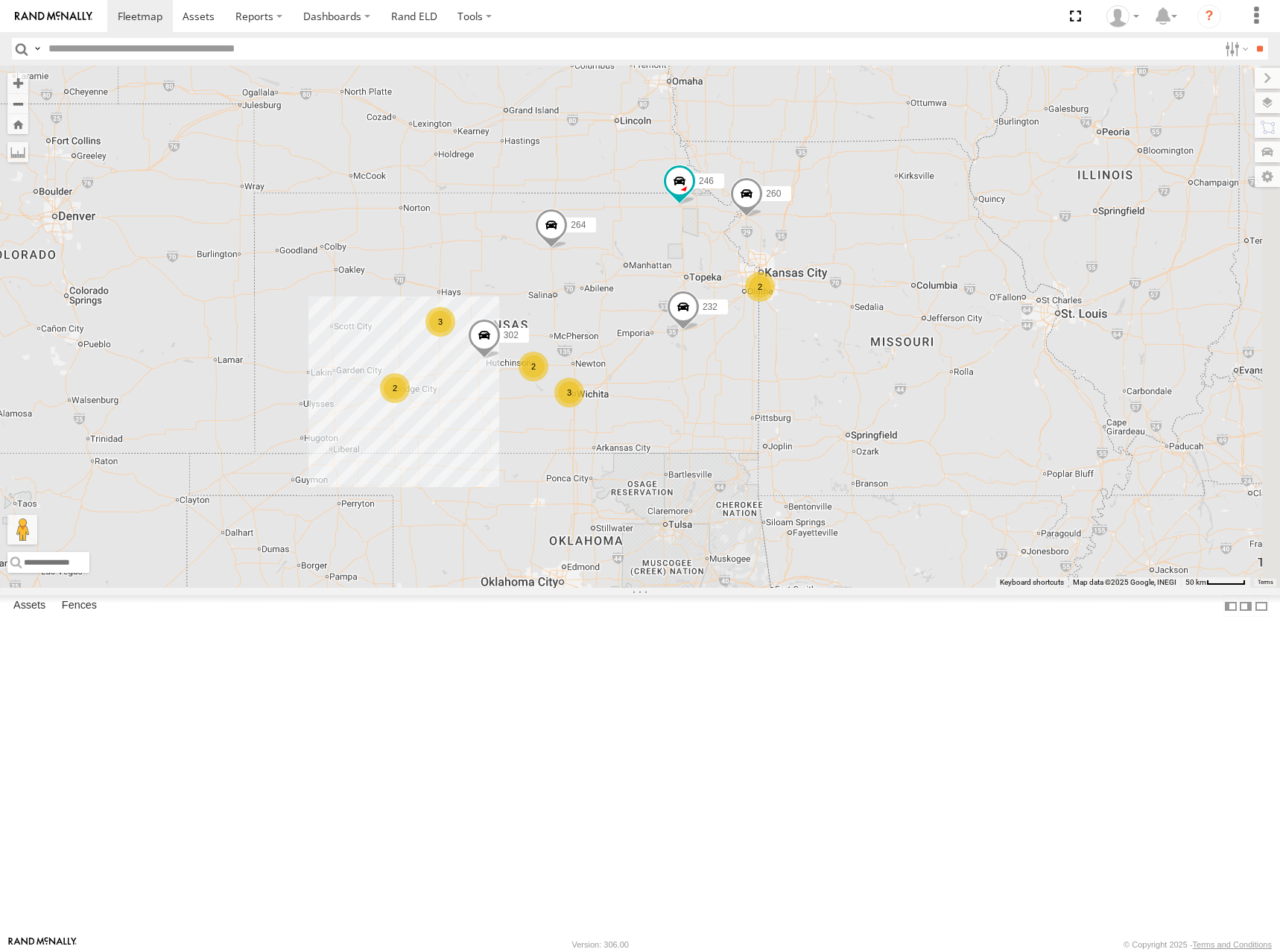
drag, startPoint x: 787, startPoint y: 351, endPoint x: 857, endPoint y: 273, distance: 104.8
click at [857, 273] on div "300 246 270 232 264 302 260 2 3 2 3 2" at bounding box center [640, 327] width 1280 height 522
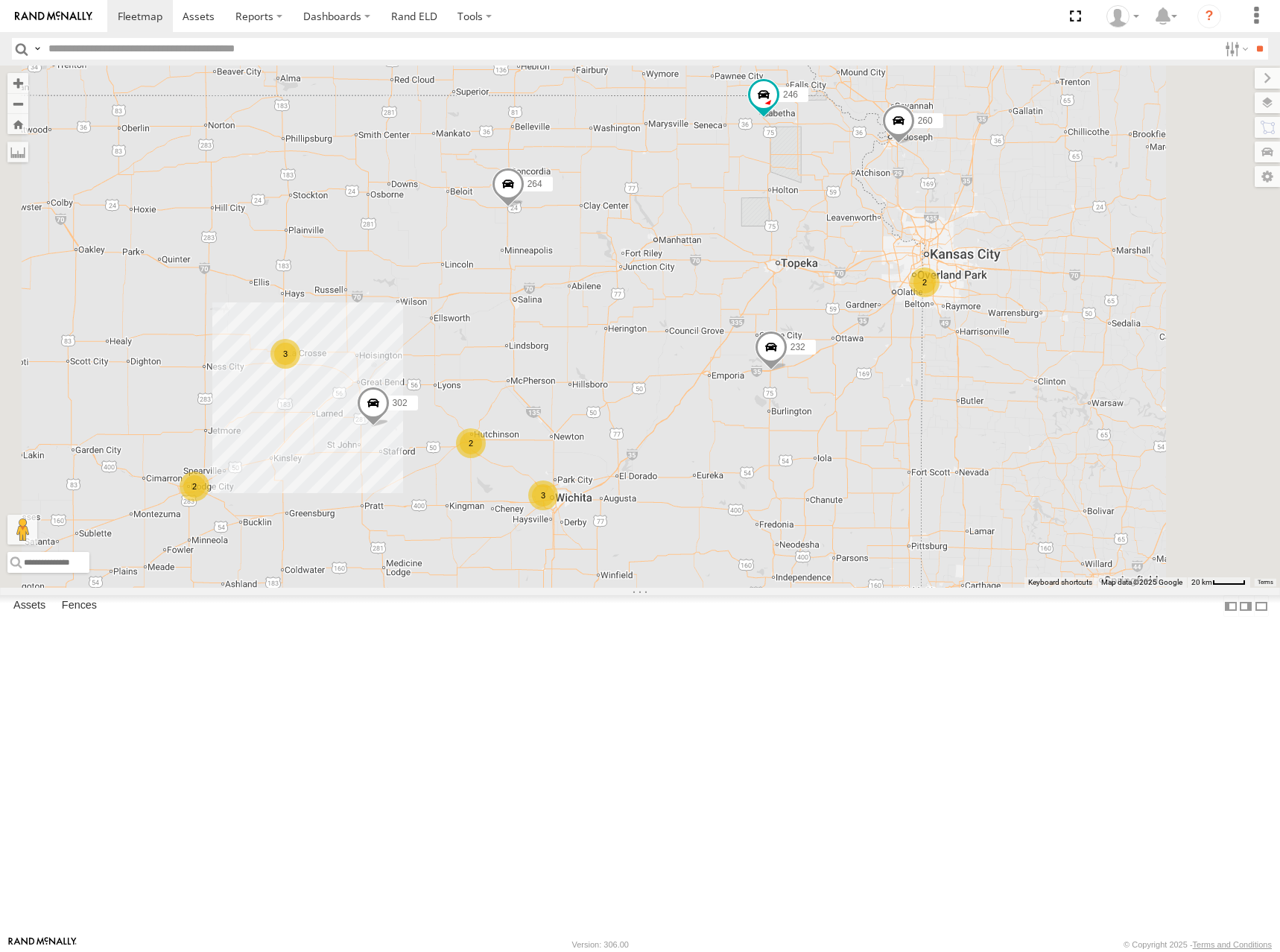
drag, startPoint x: 876, startPoint y: 404, endPoint x: 906, endPoint y: 385, distance: 35.5
click at [906, 385] on div "300 246 270 232 264 302 260 2 3 2 3 2" at bounding box center [640, 327] width 1280 height 522
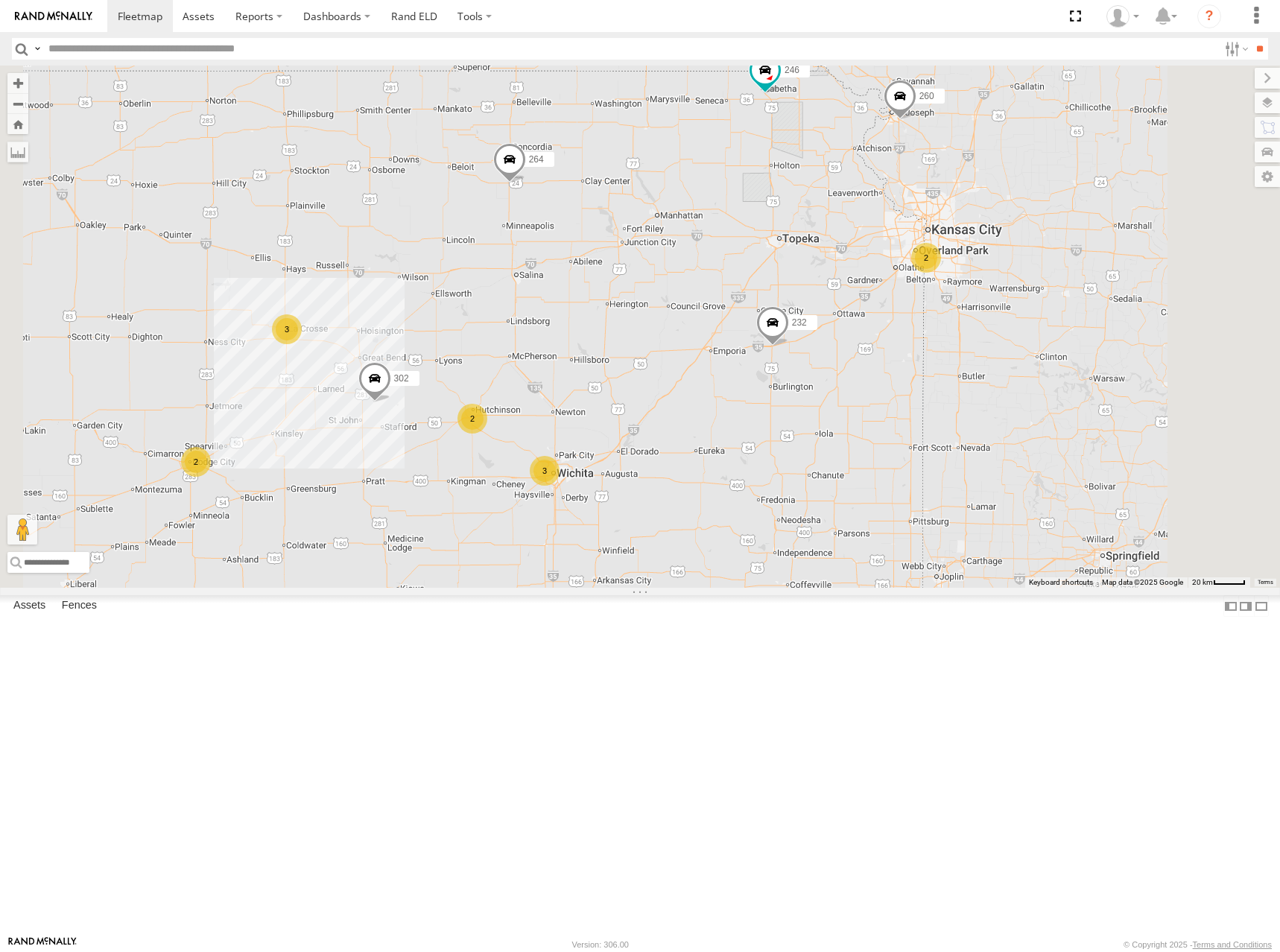
drag, startPoint x: 905, startPoint y: 387, endPoint x: 907, endPoint y: 357, distance: 30.1
click at [907, 357] on div "300 246 270 232 264 302 260 2 3 2 3 2" at bounding box center [640, 327] width 1280 height 522
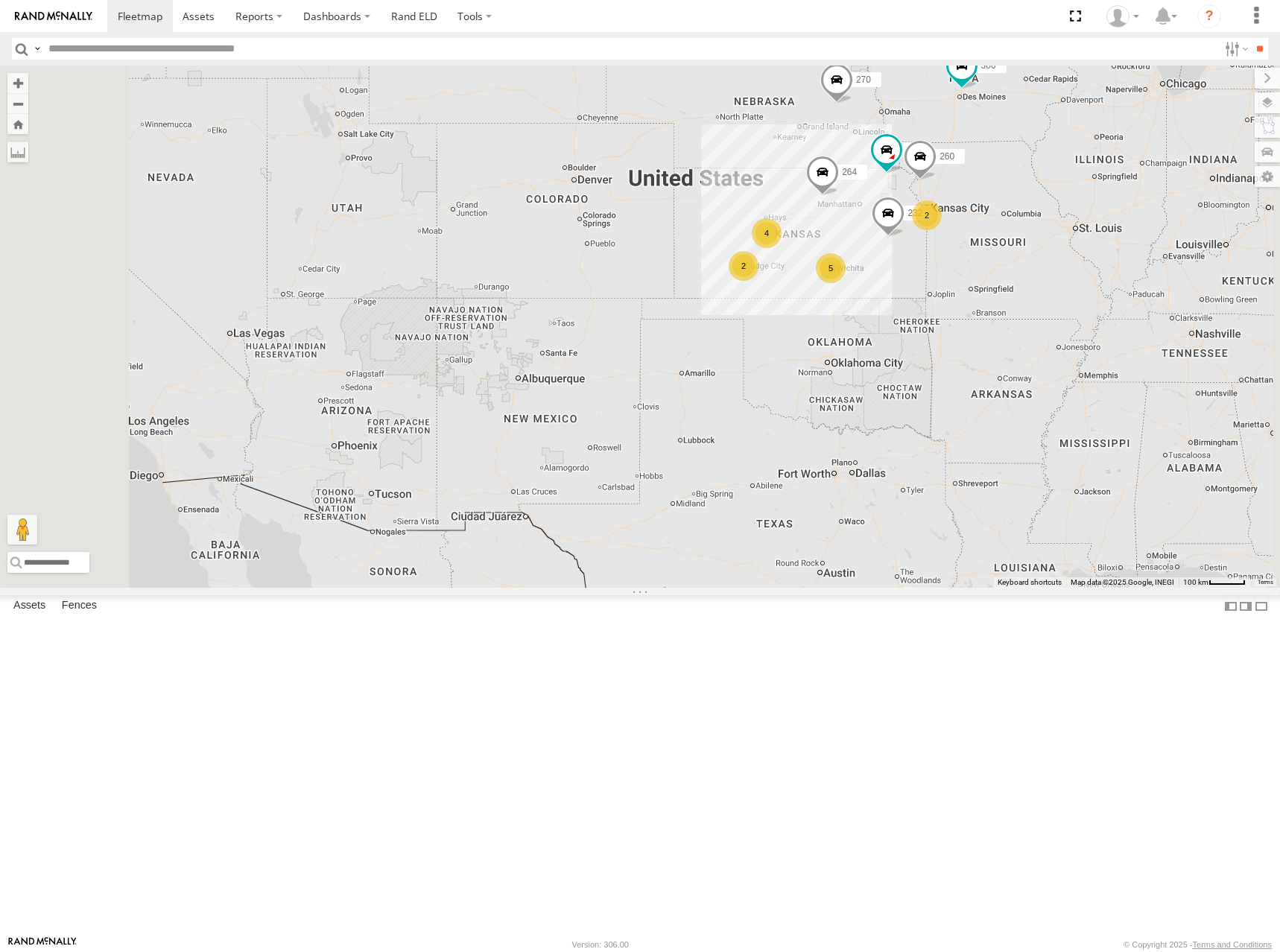
drag, startPoint x: 931, startPoint y: 374, endPoint x: 921, endPoint y: 334, distance: 41.2
click at [921, 334] on div "300 246 270 232 264 260 2 5 4 2" at bounding box center [640, 327] width 1280 height 522
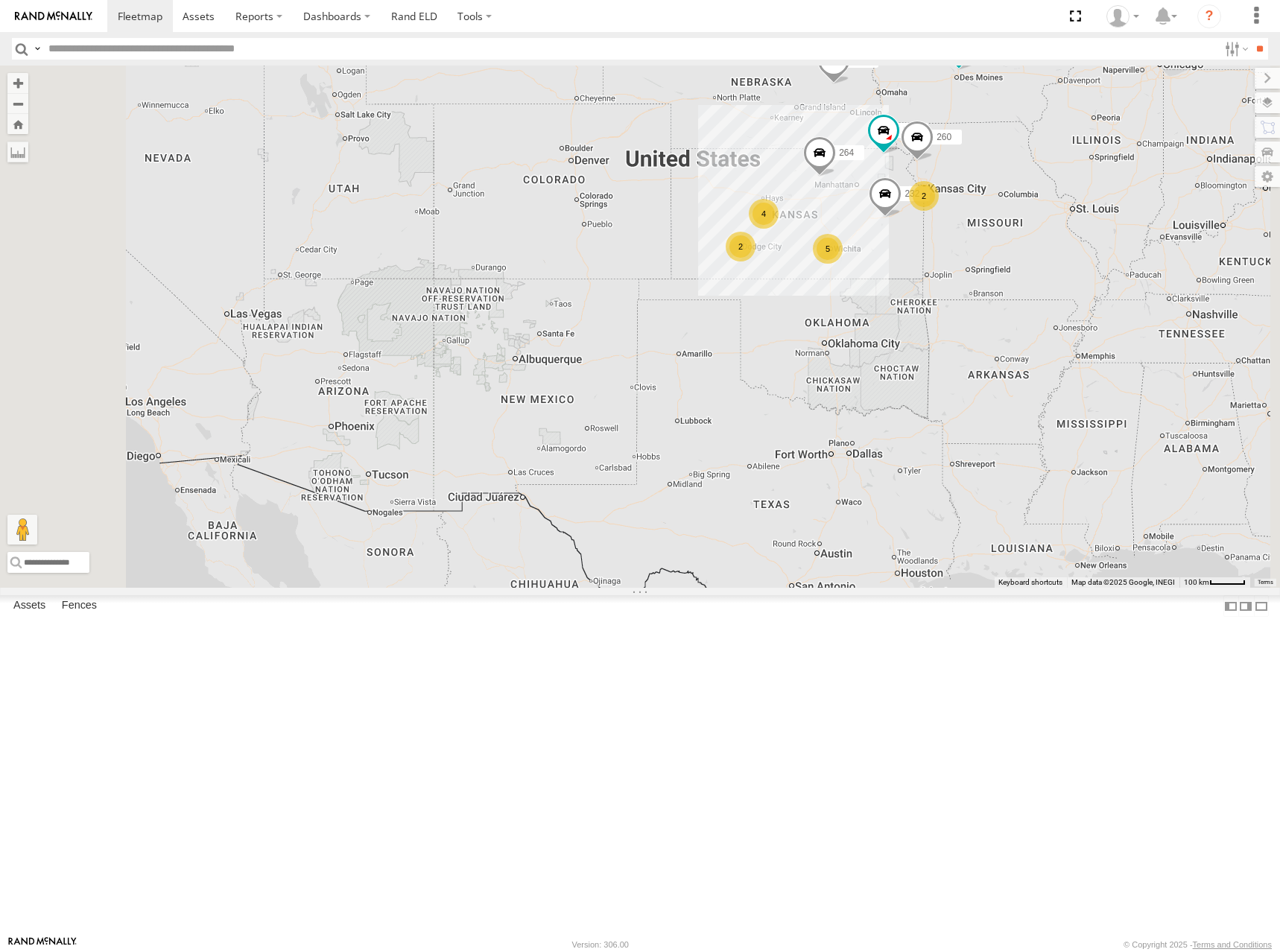
drag, startPoint x: 948, startPoint y: 345, endPoint x: 945, endPoint y: 325, distance: 20.2
click at [945, 325] on div "300 246 270 232 264 260 2 5 4 2" at bounding box center [640, 327] width 1280 height 522
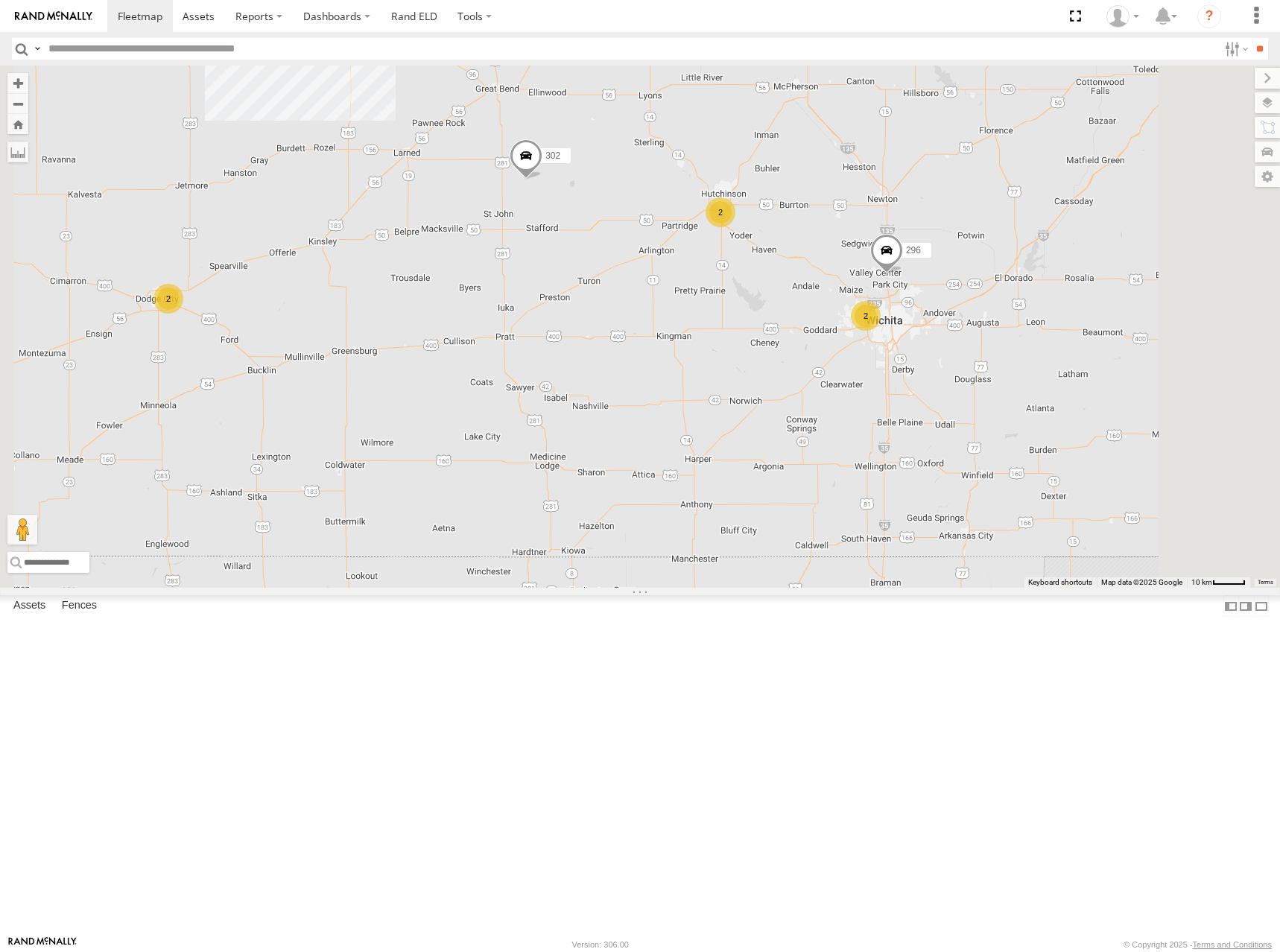
drag, startPoint x: 946, startPoint y: 323, endPoint x: 823, endPoint y: 266, distance: 135.6
click at [823, 266] on div "300 246 270 232 264 260 302 2 2 2 3 296" at bounding box center [640, 327] width 1280 height 522
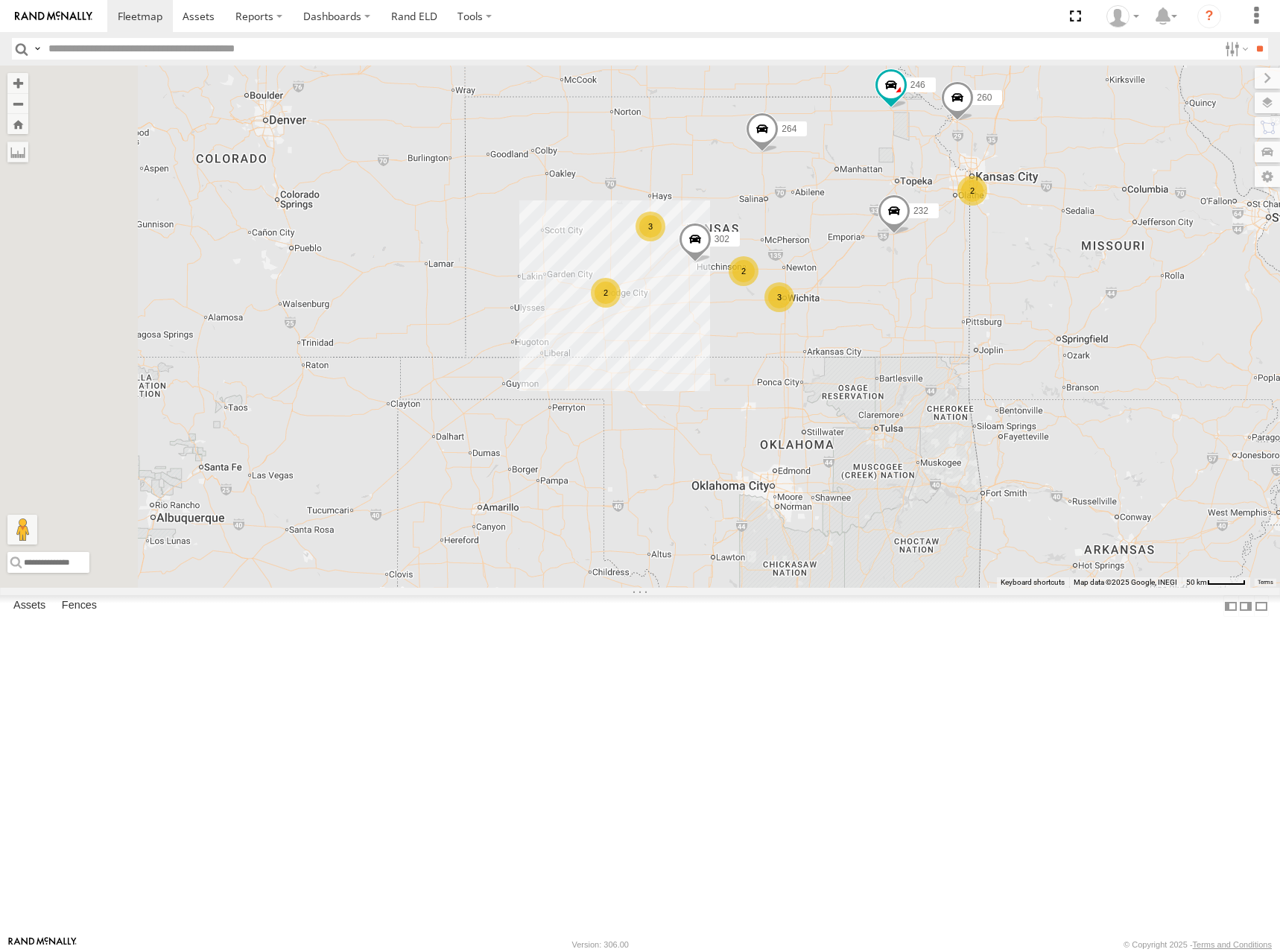
drag, startPoint x: 909, startPoint y: 287, endPoint x: 898, endPoint y: 314, distance: 29.2
click at [898, 314] on div "300 246 270 232 264 260 302 2 3 2 3 2" at bounding box center [640, 327] width 1280 height 522
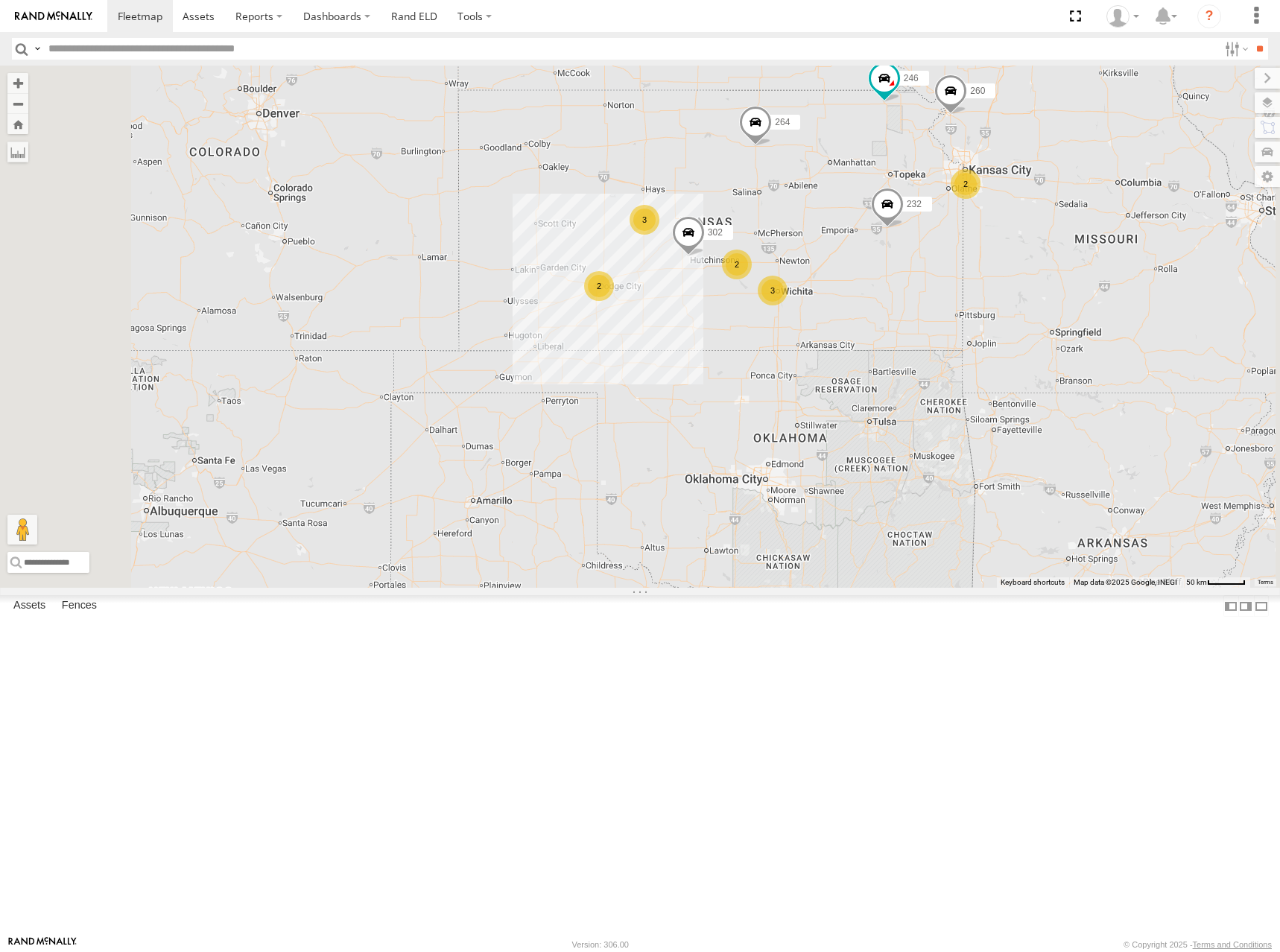
drag, startPoint x: 859, startPoint y: 330, endPoint x: 850, endPoint y: 319, distance: 14.2
click at [850, 319] on div "300 246 270 232 264 260 302 2 3 2 3 2" at bounding box center [640, 327] width 1280 height 522
drag, startPoint x: 851, startPoint y: 315, endPoint x: 843, endPoint y: 308, distance: 10.6
click at [843, 308] on div "300 246 270 232 264 260 302 2 3 2 3 2" at bounding box center [640, 327] width 1280 height 522
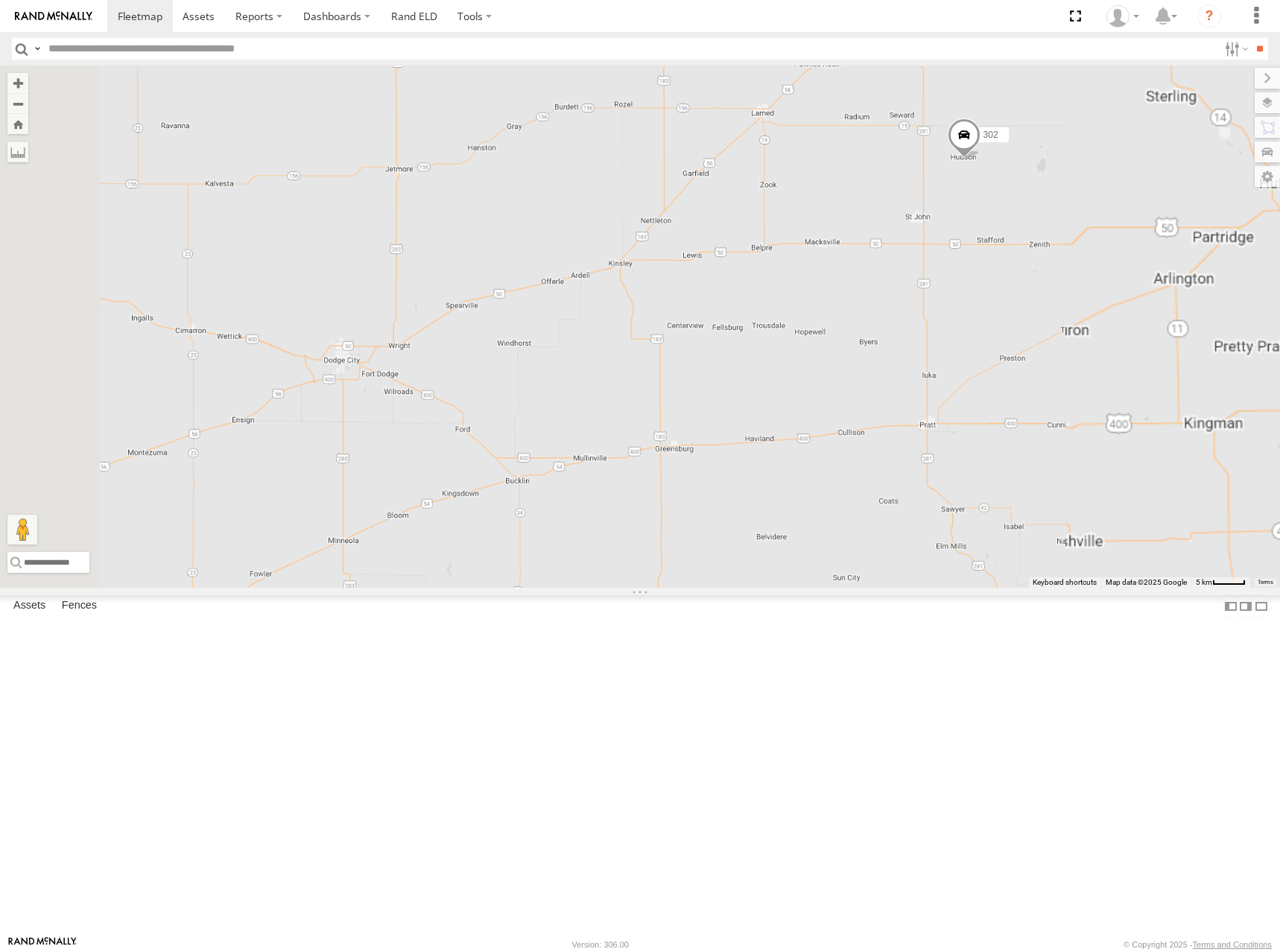
drag, startPoint x: 668, startPoint y: 431, endPoint x: 679, endPoint y: 416, distance: 18.6
click at [679, 416] on div "300 246 270 232 264 260 302" at bounding box center [640, 327] width 1280 height 522
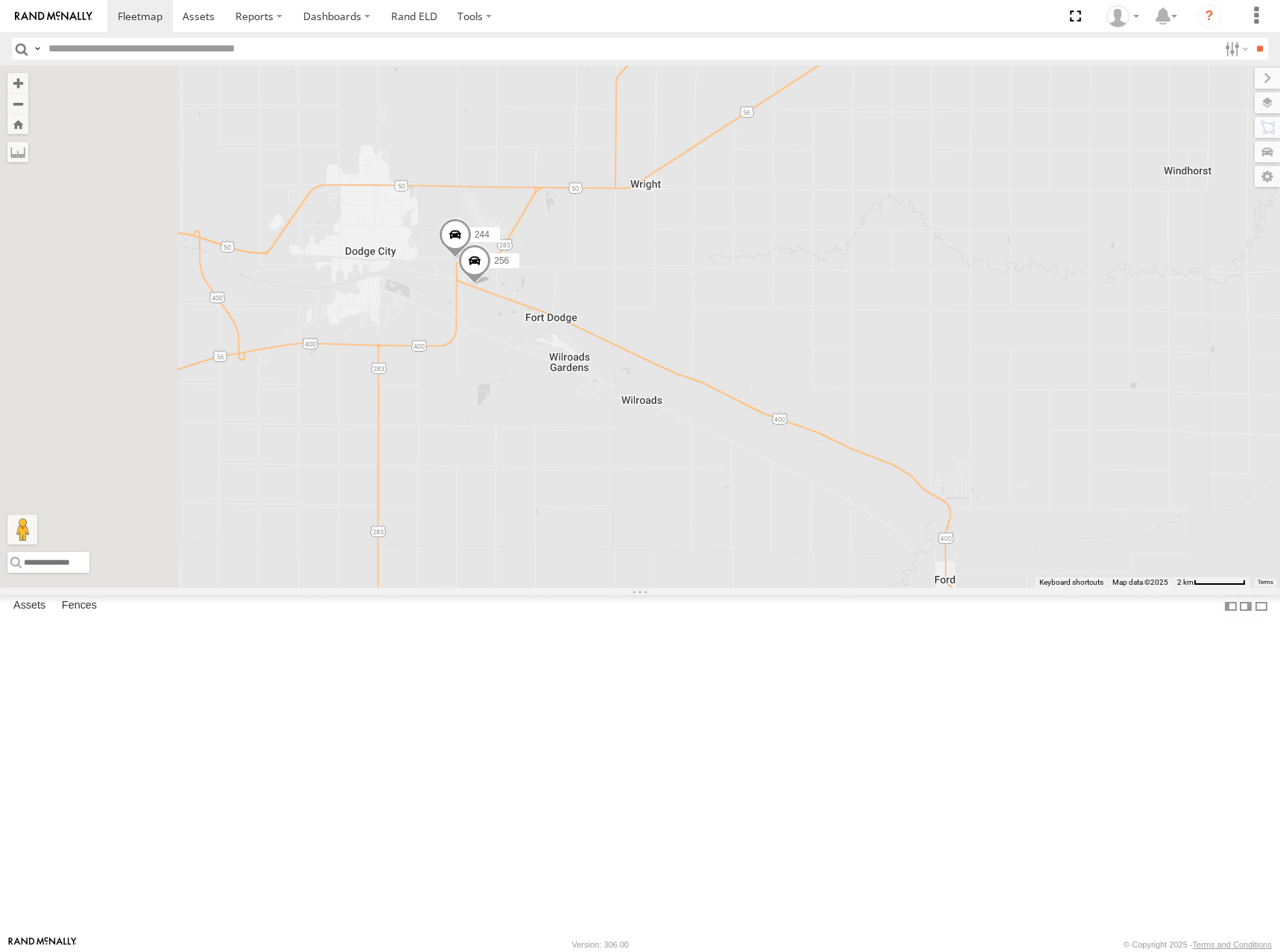
drag, startPoint x: 526, startPoint y: 513, endPoint x: 658, endPoint y: 501, distance: 132.5
click at [658, 501] on div "300 246 270 232 264 260 302 244 256" at bounding box center [640, 327] width 1280 height 522
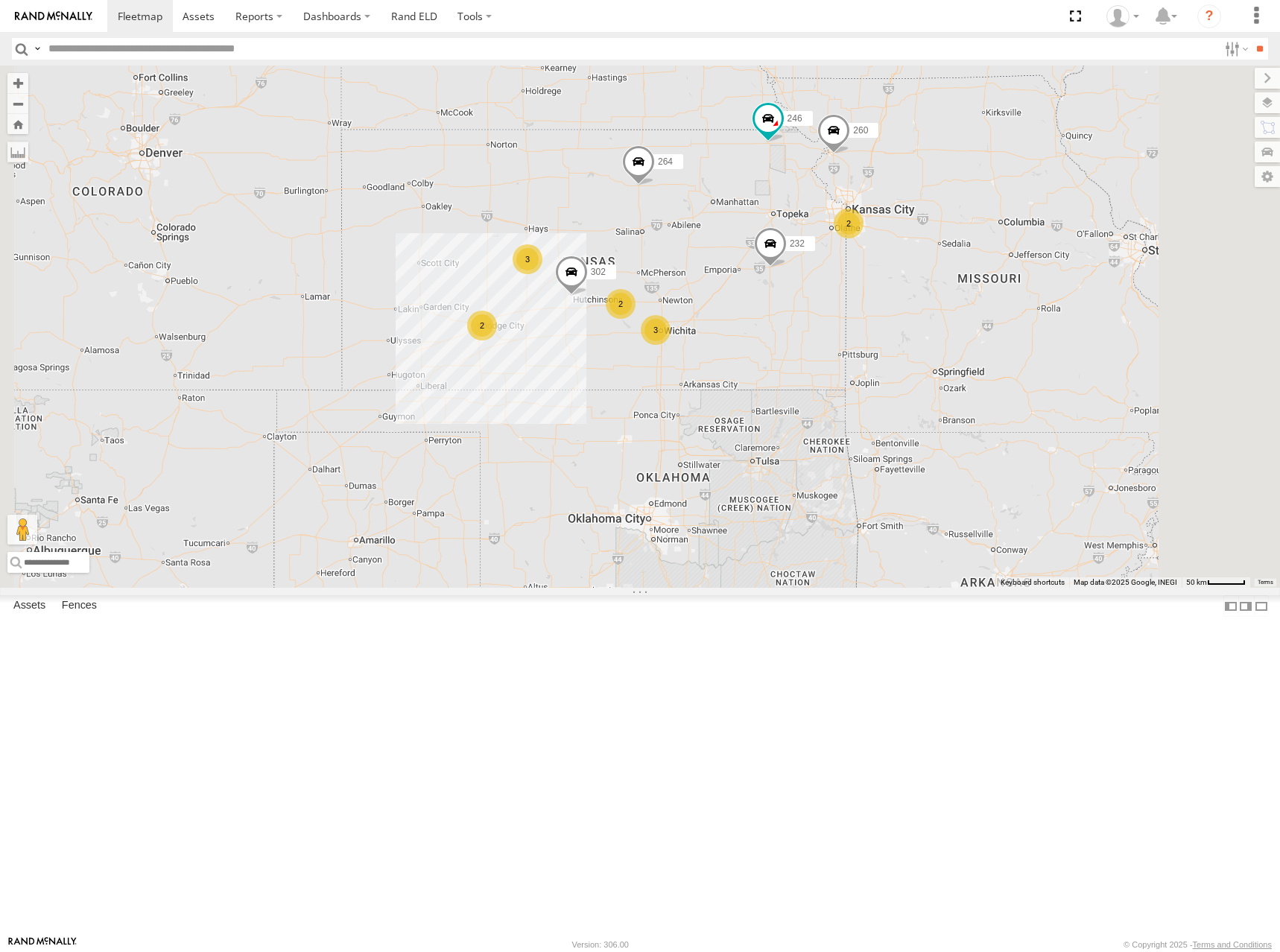
drag, startPoint x: 703, startPoint y: 325, endPoint x: 703, endPoint y: 337, distance: 12.0
click at [700, 339] on div "300 246 270 232 264 260 302 2 3 2 3 2" at bounding box center [640, 327] width 1280 height 522
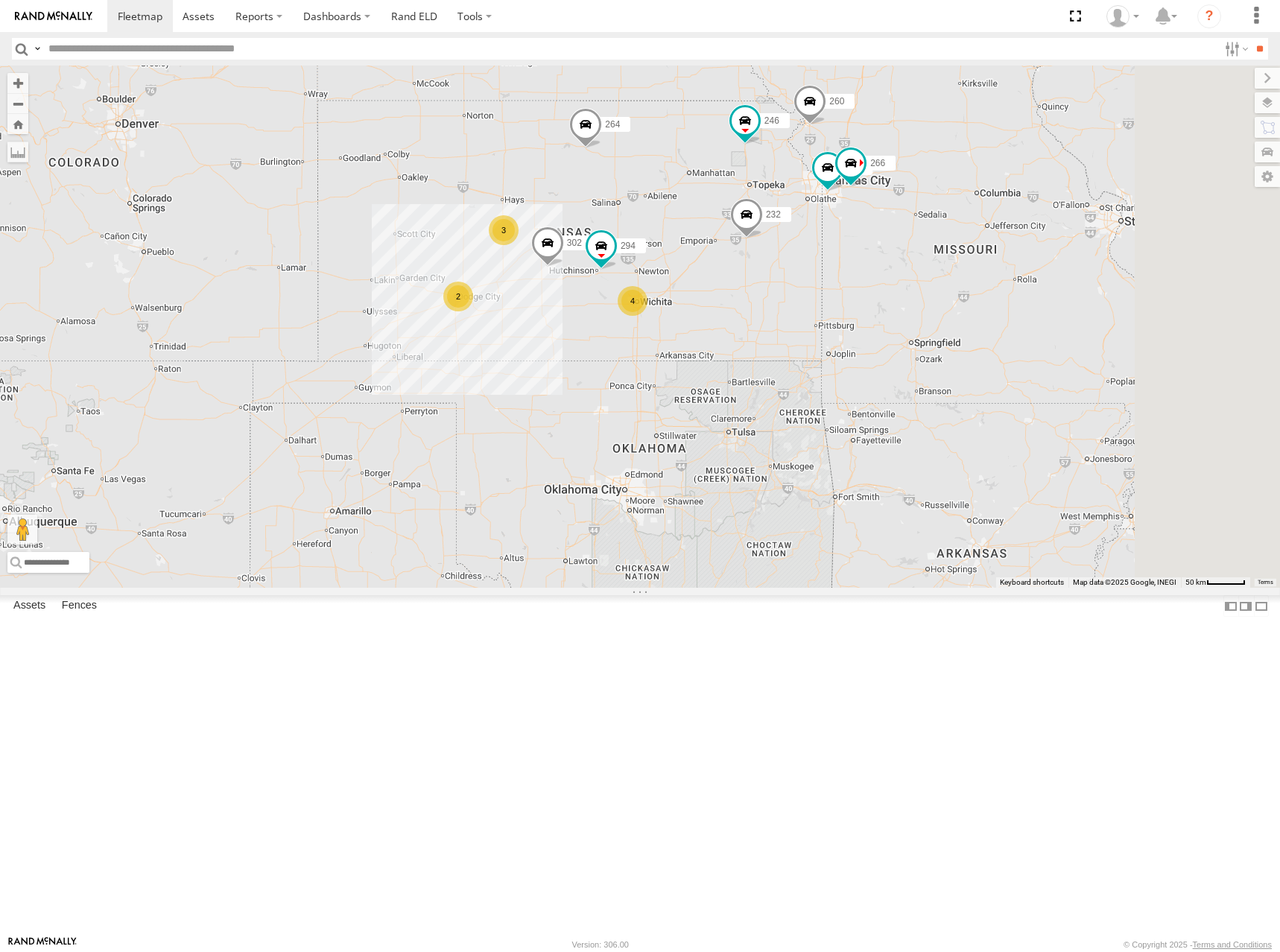
drag, startPoint x: 907, startPoint y: 396, endPoint x: 885, endPoint y: 357, distance: 44.8
click at [885, 357] on div "300 246 270 232 264 302 294 260 2 4 3 248 266" at bounding box center [640, 327] width 1280 height 522
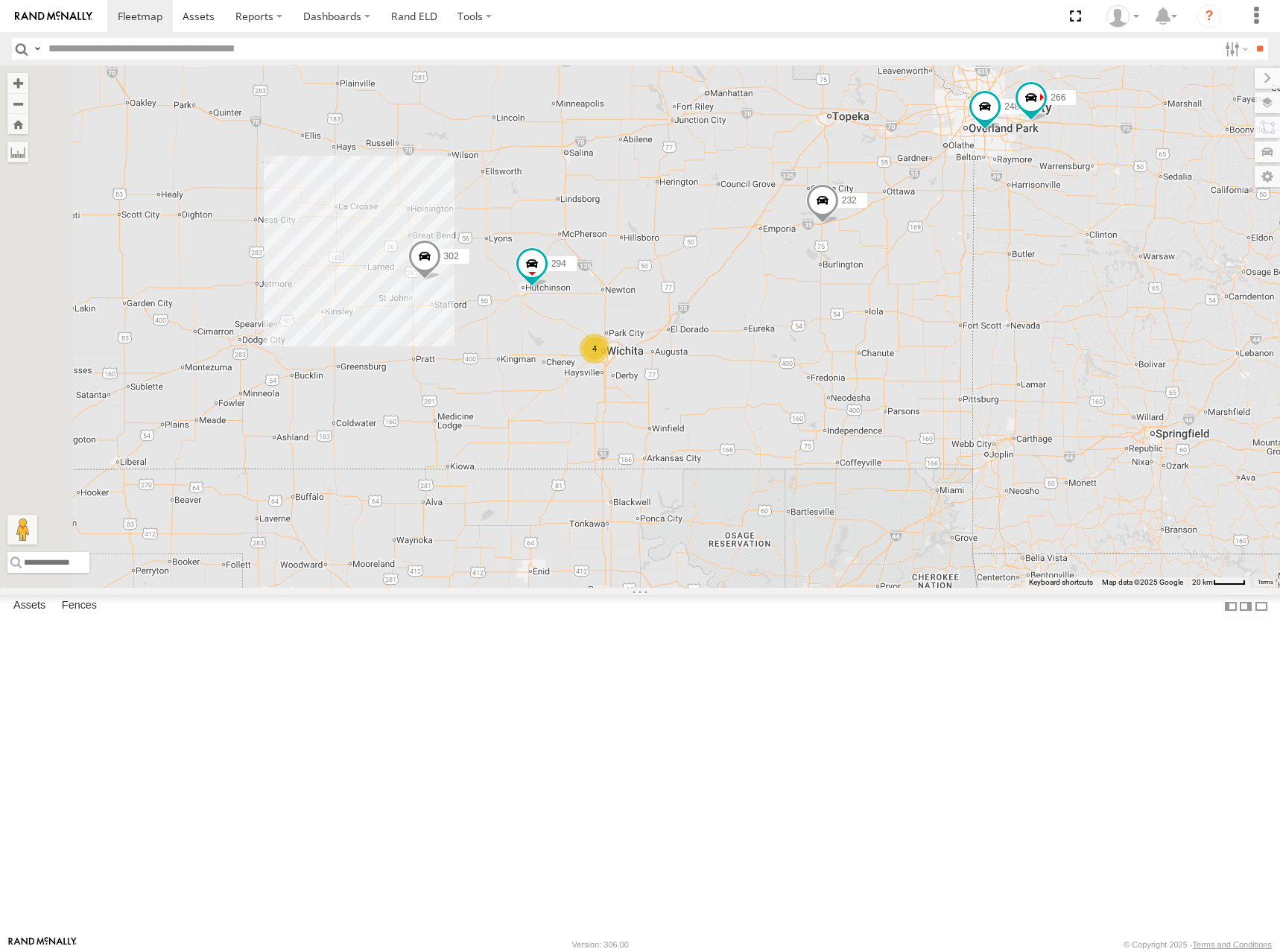
drag, startPoint x: 651, startPoint y: 298, endPoint x: 950, endPoint y: 293, distance: 299.0
click at [949, 293] on div "300 246 270 232 264 302 294 260 248 266 4" at bounding box center [640, 327] width 1280 height 522
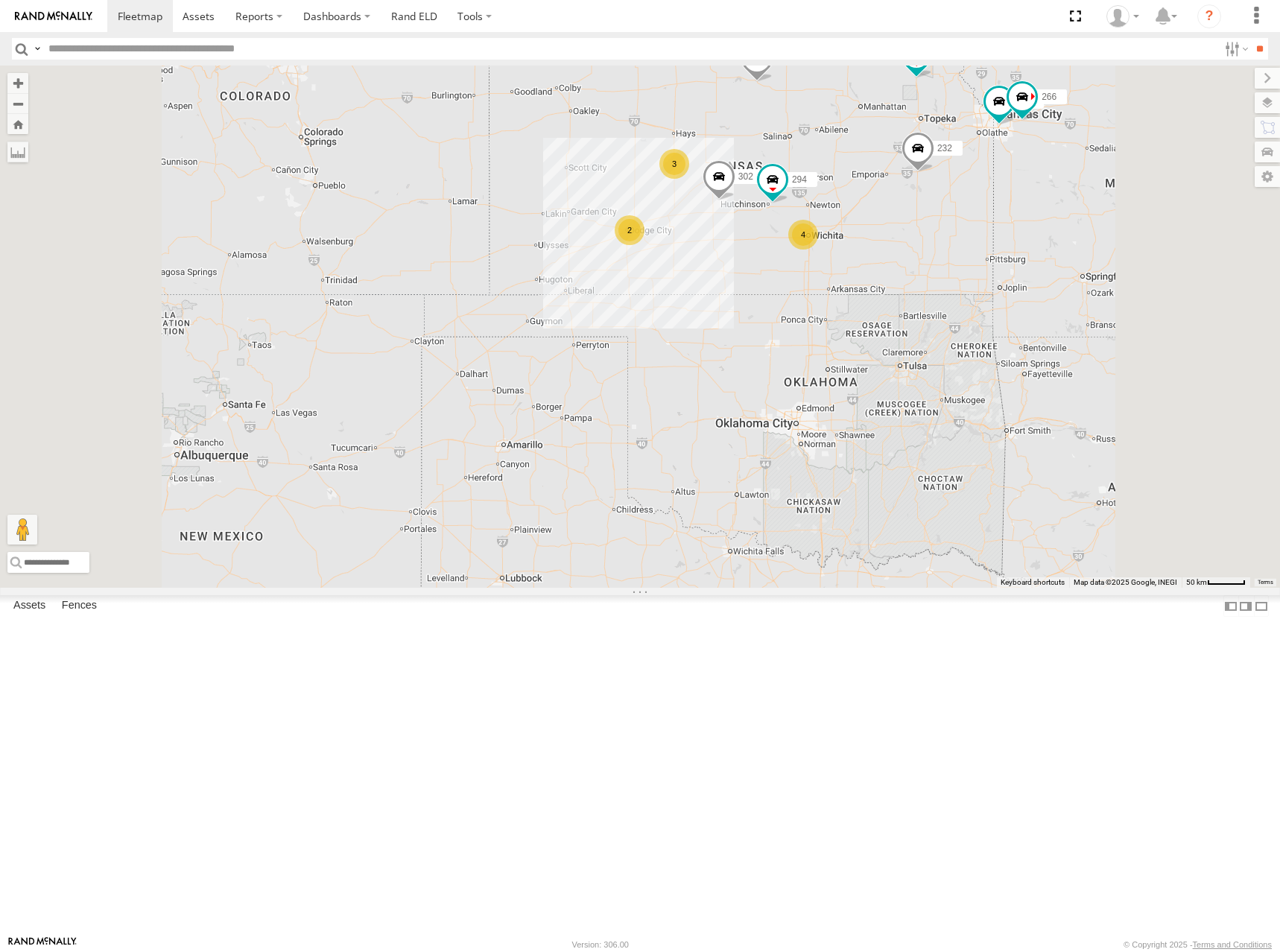
drag, startPoint x: 998, startPoint y: 281, endPoint x: 971, endPoint y: 315, distance: 43.4
click at [971, 315] on div "300 246 270 232 264 302 294 260 248 266 2 4 3" at bounding box center [640, 327] width 1280 height 522
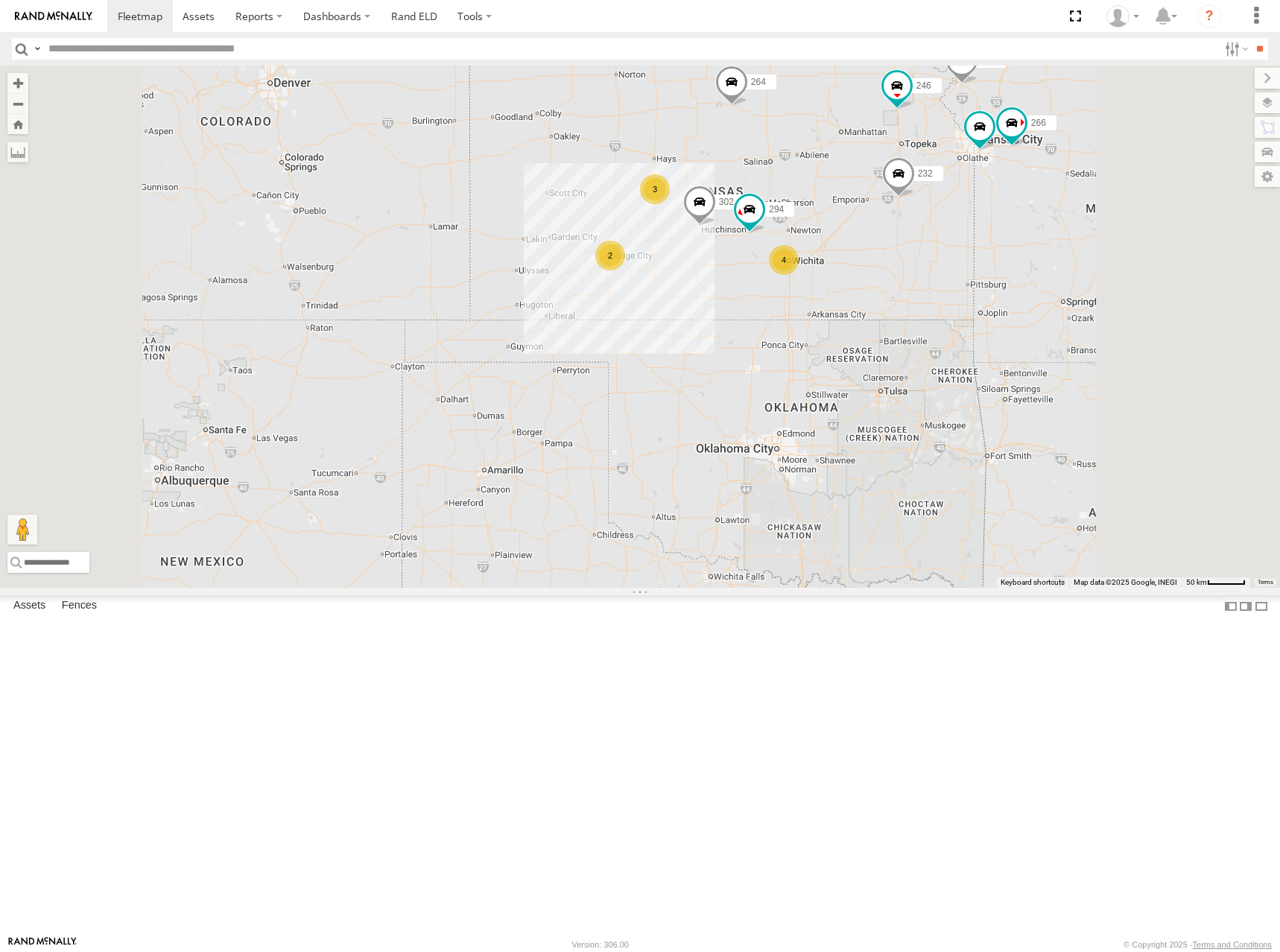
click at [1027, 287] on div "246 270 232 264 302 248 266 294 260 2 4 3" at bounding box center [640, 327] width 1280 height 522
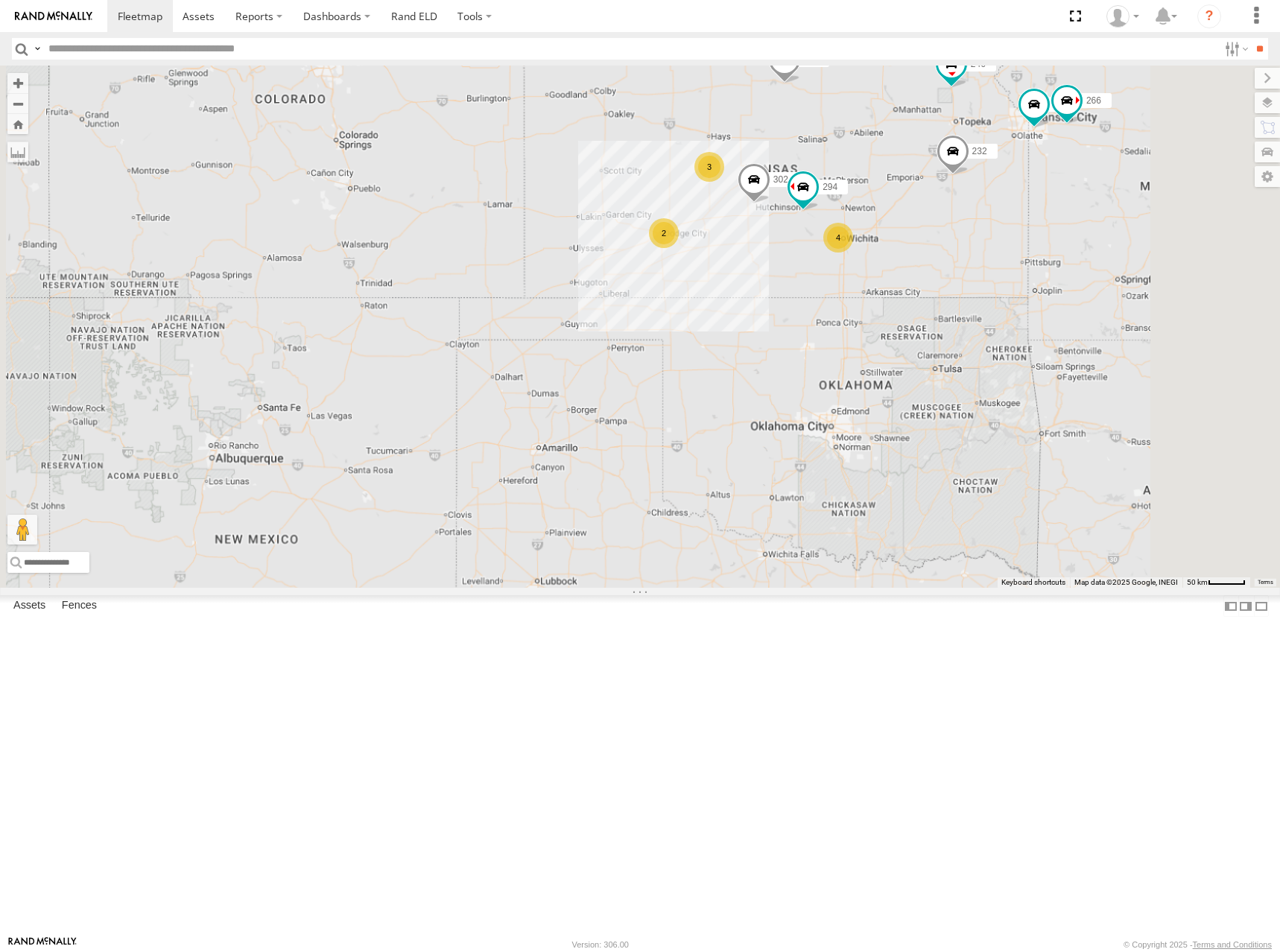
drag, startPoint x: 1055, startPoint y: 200, endPoint x: 1130, endPoint y: 232, distance: 81.5
click at [1032, 275] on div "246 270 232 264 302 248 266 294 260 2 4 3" at bounding box center [640, 327] width 1280 height 522
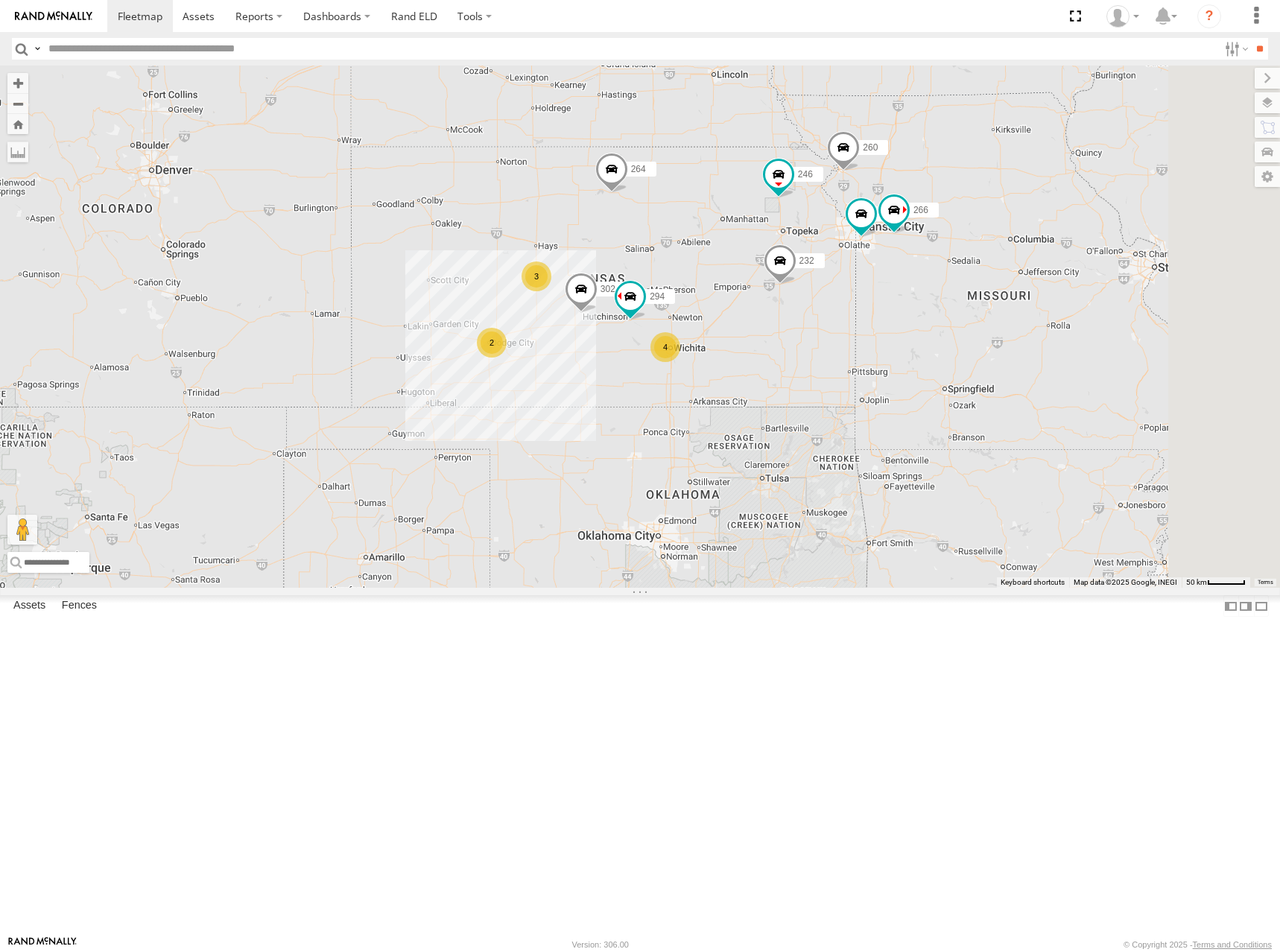
drag, startPoint x: 1097, startPoint y: 202, endPoint x: 967, endPoint y: 286, distance: 154.8
click at [967, 286] on div "246 270 232 264 302 248 266 294 260 2 4 3" at bounding box center [640, 327] width 1280 height 522
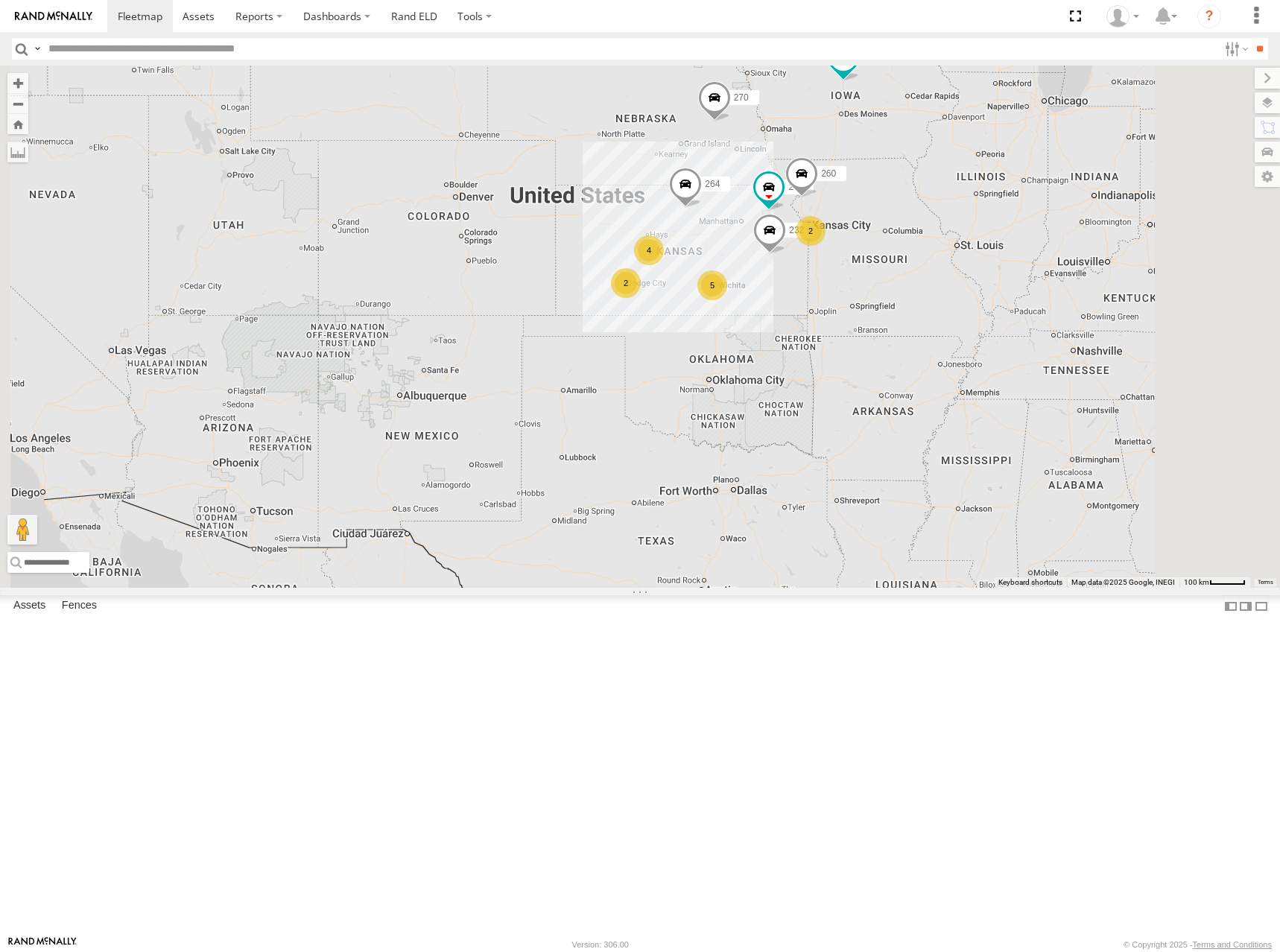
click at [935, 310] on div "246 270 232 264 260 300 2 5 4 2" at bounding box center [640, 327] width 1280 height 522
